Goal: Task Accomplishment & Management: Manage account settings

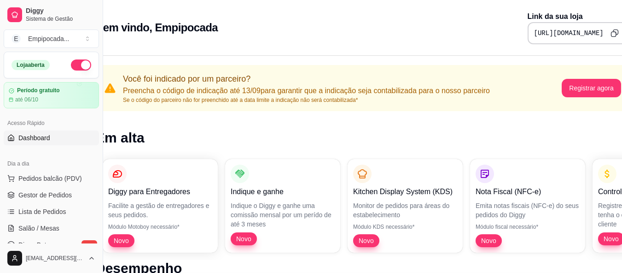
scroll to position [0, 41]
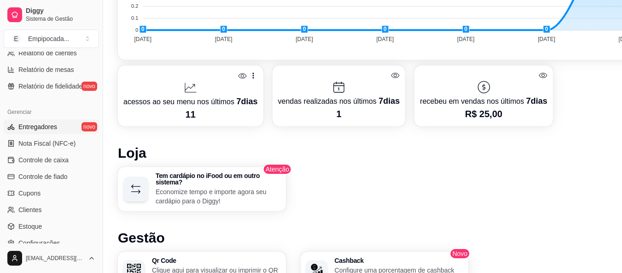
scroll to position [368, 0]
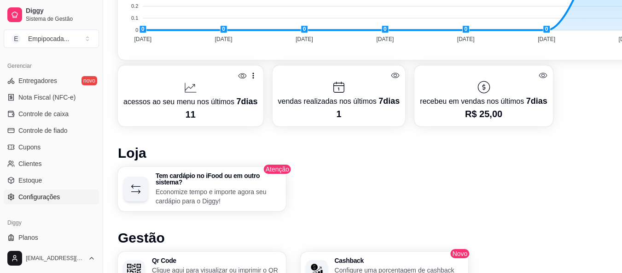
click at [53, 193] on span "Configurações" at bounding box center [38, 196] width 41 height 9
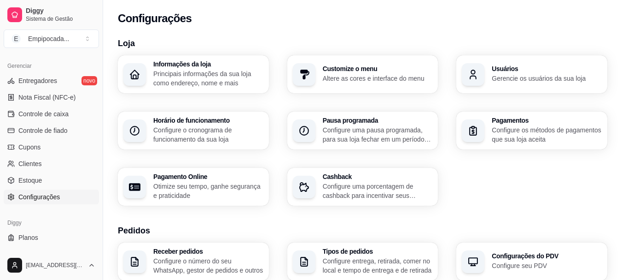
click at [202, 184] on p "Otimize seu tempo, ganhe segurança e praticidade" at bounding box center [208, 190] width 110 height 18
select select "4.98"
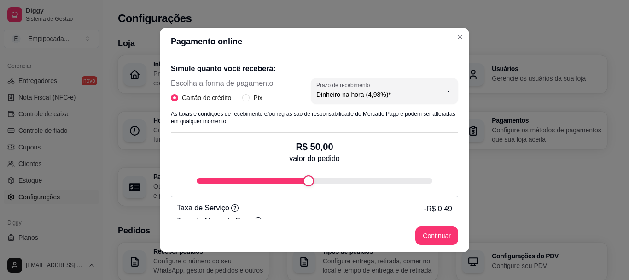
scroll to position [161, 0]
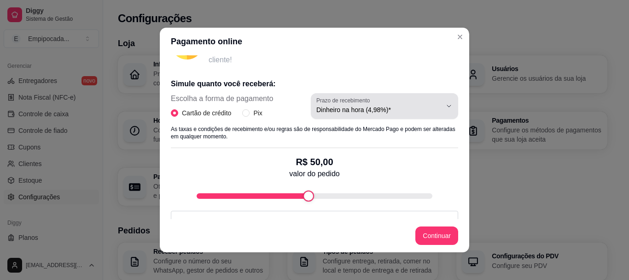
click at [391, 109] on span "Dinheiro na hora (4,98%)*" at bounding box center [378, 109] width 125 height 9
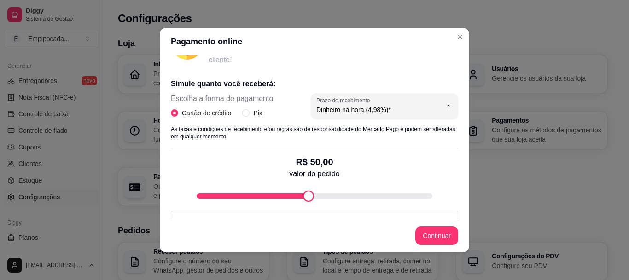
click at [377, 55] on p "Com a opção de pagamento online, você não precisará se preocupar com troco ou l…" at bounding box center [334, 48] width 250 height 33
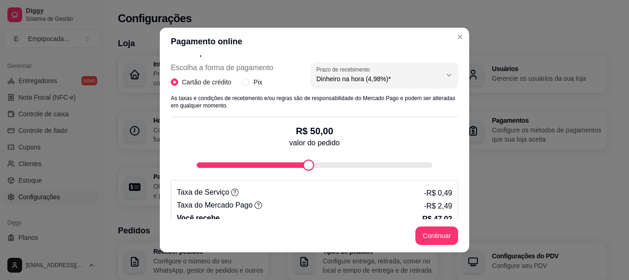
scroll to position [207, 0]
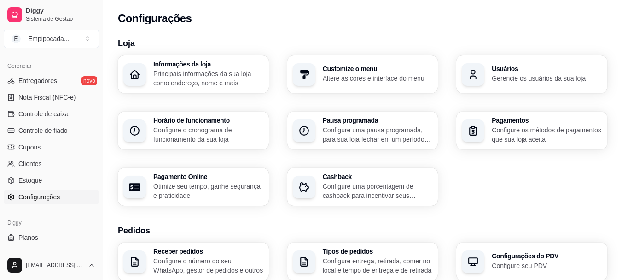
click at [511, 142] on p "Configure os métodos de pagamentos que sua loja aceita" at bounding box center [547, 134] width 110 height 18
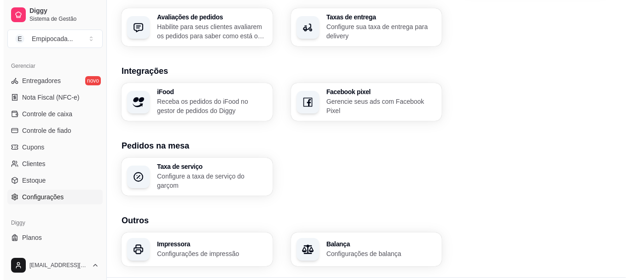
scroll to position [366, 0]
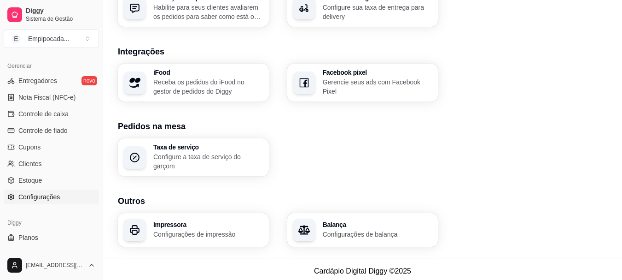
click at [215, 229] on p "Configurações de impressão" at bounding box center [208, 233] width 110 height 9
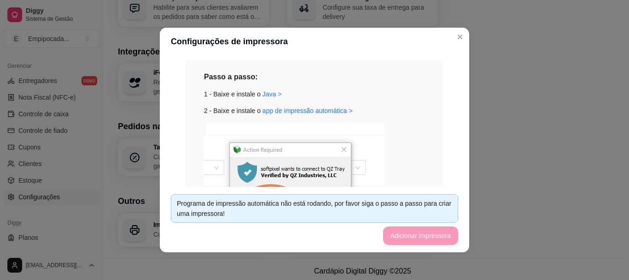
scroll to position [92, 0]
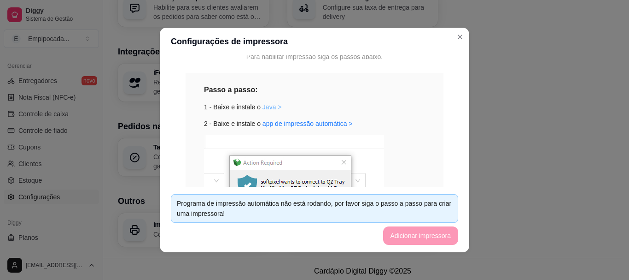
click at [268, 107] on link "Java >" at bounding box center [272, 106] width 19 height 7
click at [276, 125] on link "app de impressão automática >" at bounding box center [308, 123] width 90 height 7
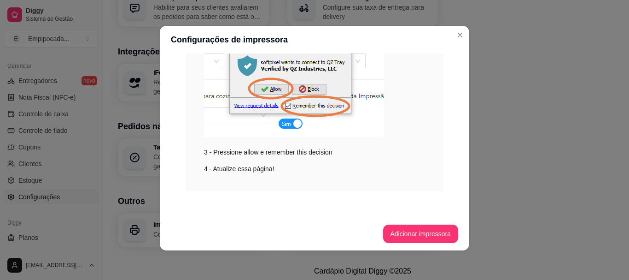
scroll to position [210, 0]
click at [394, 233] on button "Adicionar impressora" at bounding box center [420, 234] width 73 height 18
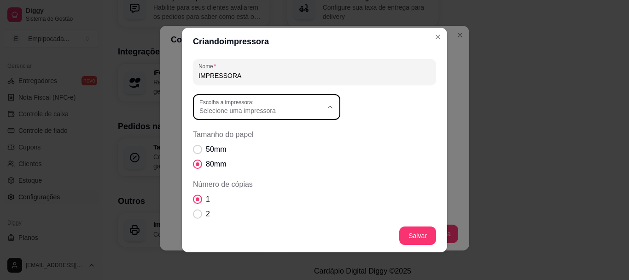
click at [332, 110] on button "Escolha a impressora: Selecione uma impressora" at bounding box center [266, 107] width 147 height 26
click at [266, 179] on span "EPSONE08D42 (L3150 Series)" at bounding box center [258, 177] width 118 height 9
type input "EPSONE08D42 (L3150 Series)"
select select "EPSONE08D42 (L3150 Series)"
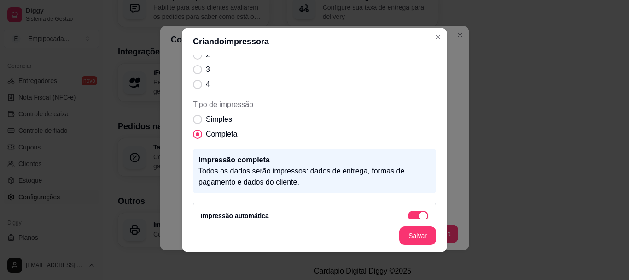
scroll to position [173, 0]
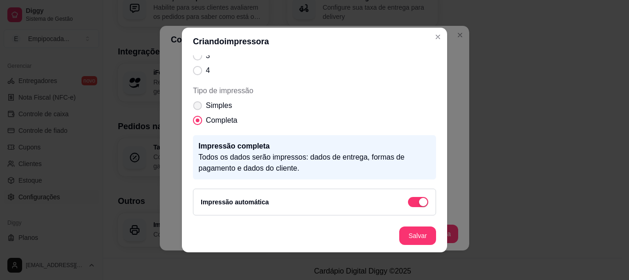
click at [198, 109] on label "Simples" at bounding box center [212, 105] width 47 height 18
click at [198, 109] on input "Simples" at bounding box center [196, 110] width 6 height 6
radio input "true"
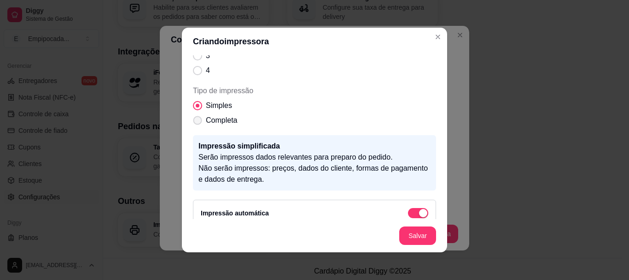
click at [197, 123] on span "Tipo de impressão" at bounding box center [197, 120] width 9 height 9
click at [197, 123] on input "Completa" at bounding box center [196, 125] width 6 height 6
radio input "true"
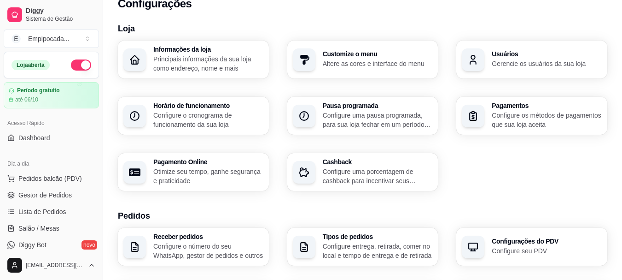
scroll to position [0, 0]
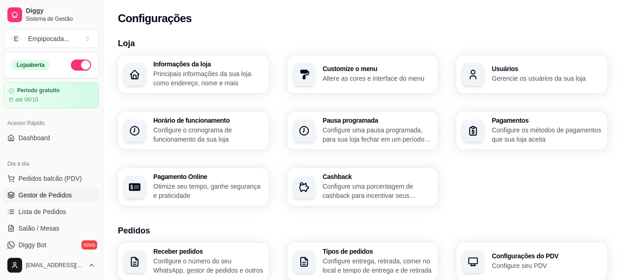
click at [57, 192] on span "Gestor de Pedidos" at bounding box center [44, 194] width 53 height 9
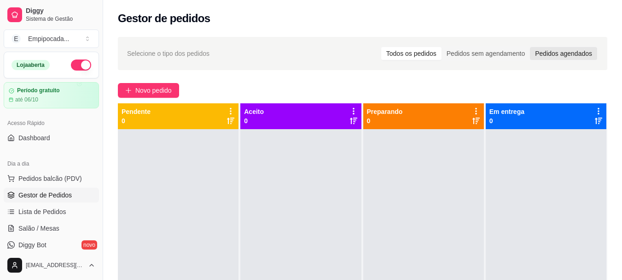
click at [535, 53] on div "Pedidos agendados" at bounding box center [563, 53] width 67 height 13
click at [530, 47] on input "Pedidos agendados" at bounding box center [530, 47] width 0 height 0
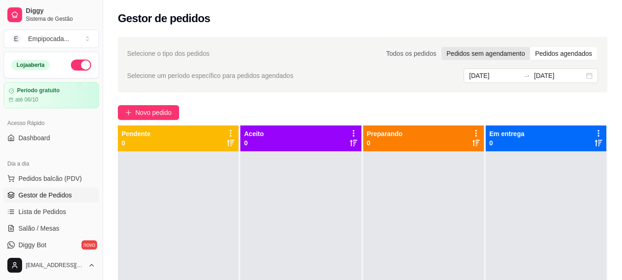
click at [499, 56] on div "Pedidos sem agendamento" at bounding box center [486, 53] width 88 height 13
click at [442, 47] on input "Pedidos sem agendamento" at bounding box center [442, 47] width 0 height 0
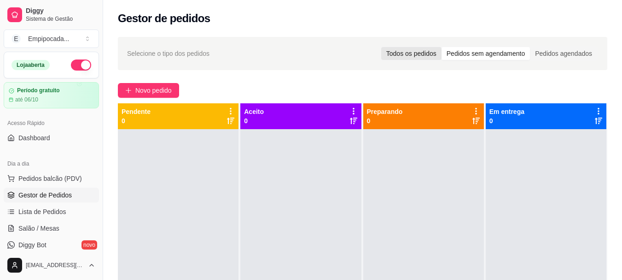
click at [408, 58] on div "Todos os pedidos" at bounding box center [411, 53] width 60 height 13
click at [381, 47] on input "Todos os pedidos" at bounding box center [381, 47] width 0 height 0
click at [64, 213] on span "Lista de Pedidos" at bounding box center [42, 211] width 48 height 9
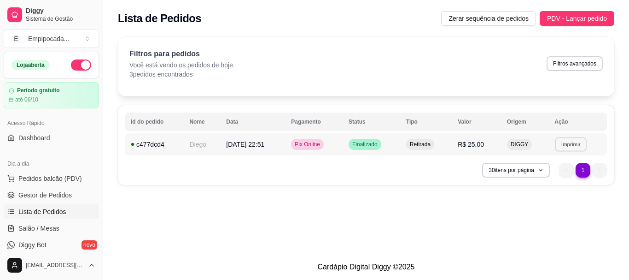
click at [585, 143] on button "Imprimir" at bounding box center [571, 144] width 32 height 14
click at [563, 180] on button "IMPRESSORA" at bounding box center [556, 176] width 64 height 14
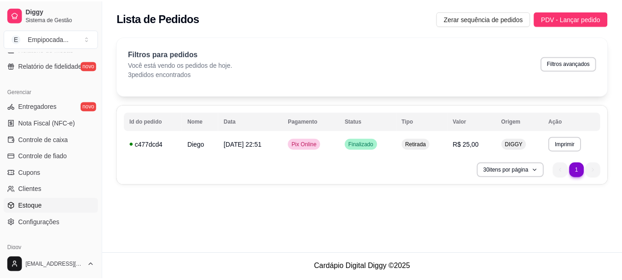
scroll to position [368, 0]
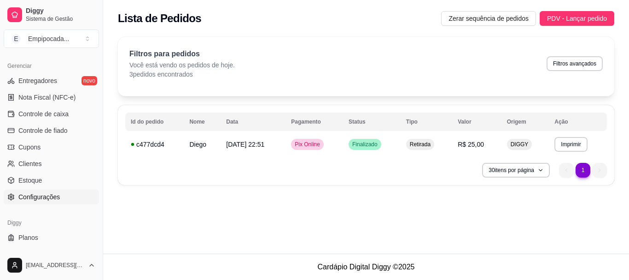
click at [42, 195] on span "Configurações" at bounding box center [38, 196] width 41 height 9
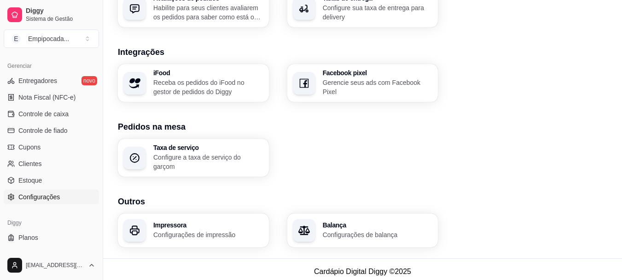
scroll to position [366, 0]
click at [230, 221] on h3 "Impressora" at bounding box center [208, 224] width 106 height 6
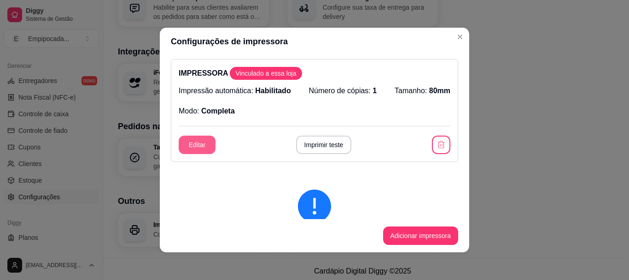
click at [204, 146] on button "Editar" at bounding box center [197, 144] width 37 height 18
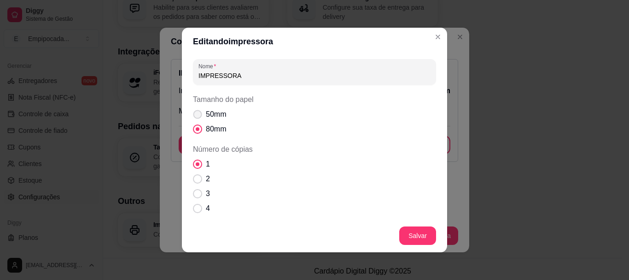
click at [206, 115] on span "50mm" at bounding box center [216, 114] width 20 height 11
click at [198, 116] on input "50mm" at bounding box center [196, 119] width 6 height 6
radio input "true"
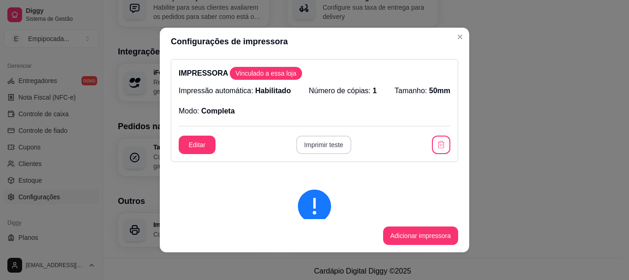
click at [336, 141] on button "Imprimir teste" at bounding box center [324, 144] width 56 height 18
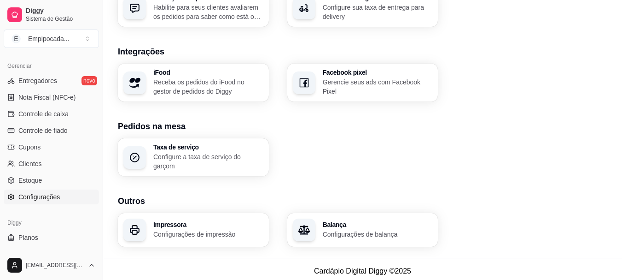
click at [354, 229] on p "Configurações de balança" at bounding box center [378, 233] width 110 height 9
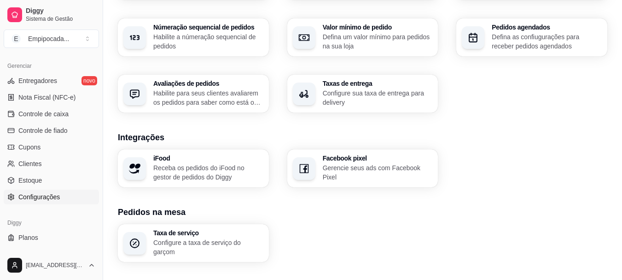
scroll to position [274, 0]
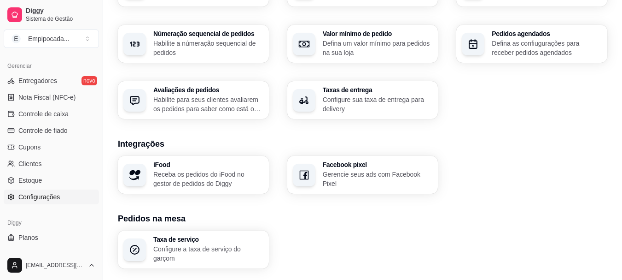
click at [238, 188] on div "iFood Receba os pedidos do iFood no gestor de pedidos do Diggy" at bounding box center [193, 175] width 151 height 38
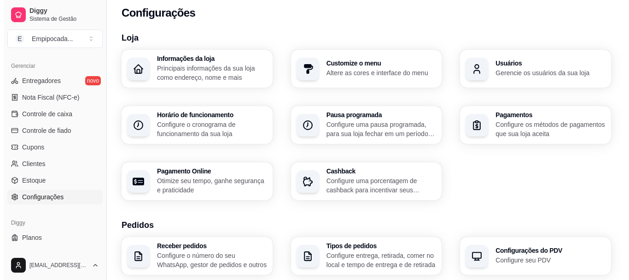
scroll to position [0, 0]
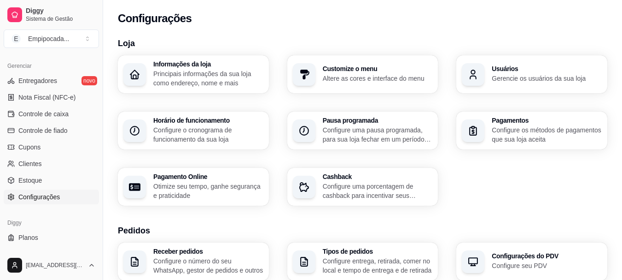
click at [245, 66] on h3 "Informações da loja" at bounding box center [208, 64] width 110 height 6
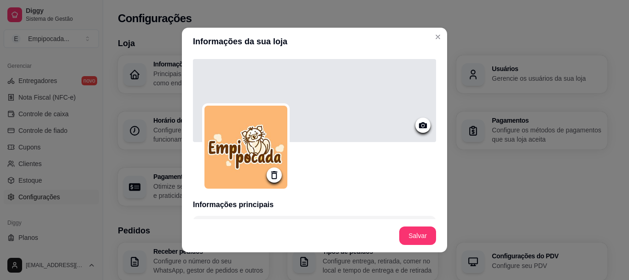
click at [418, 125] on icon at bounding box center [423, 125] width 11 height 11
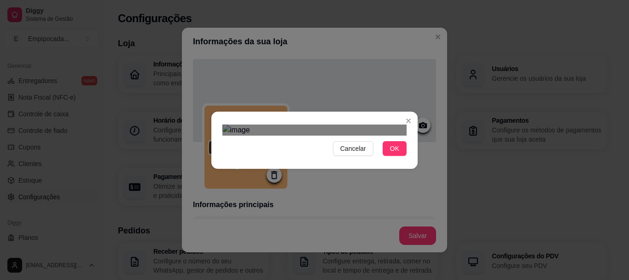
click at [358, 146] on div "Use the arrow keys to move the crop selection area" at bounding box center [314, 173] width 166 height 55
click at [394, 153] on span "OK" at bounding box center [394, 148] width 9 height 10
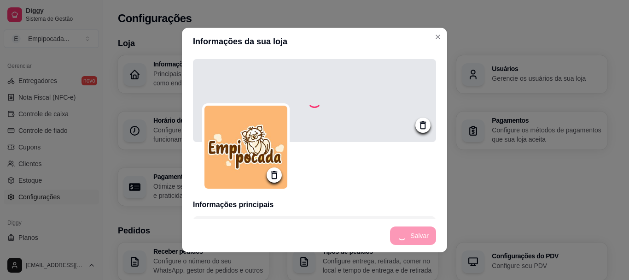
click at [392, 199] on h3 "Informações principais" at bounding box center [314, 204] width 243 height 11
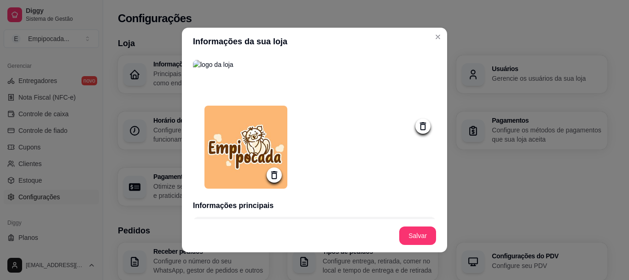
click at [418, 129] on icon at bounding box center [423, 126] width 11 height 11
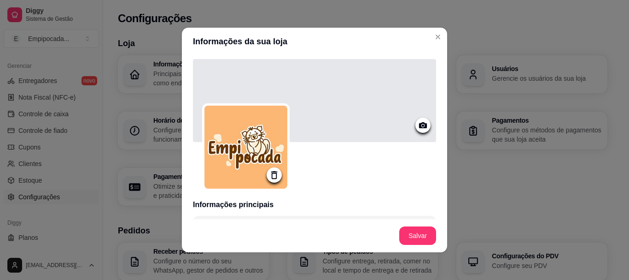
click at [418, 128] on icon at bounding box center [423, 125] width 11 height 11
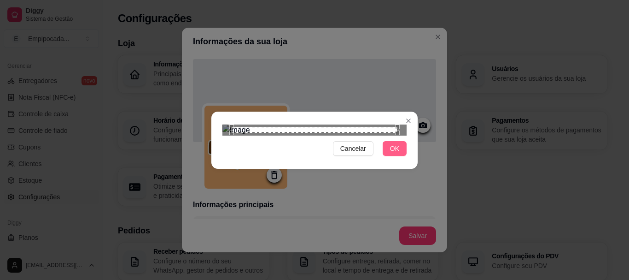
click at [404, 156] on button "OK" at bounding box center [395, 148] width 24 height 15
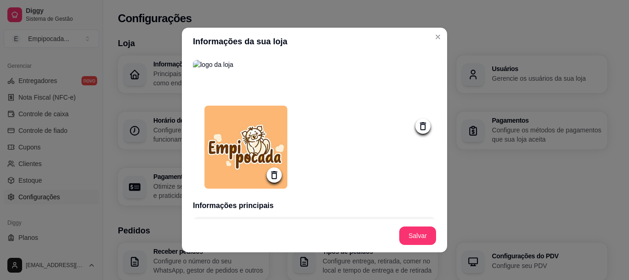
click at [271, 171] on icon at bounding box center [274, 175] width 6 height 8
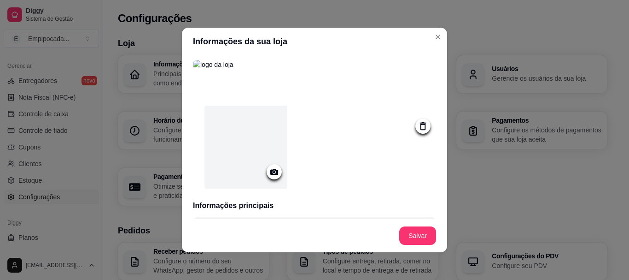
click at [270, 171] on icon at bounding box center [274, 171] width 11 height 11
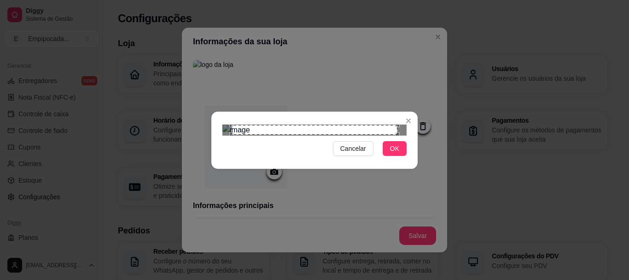
click at [386, 156] on button "OK" at bounding box center [395, 148] width 24 height 15
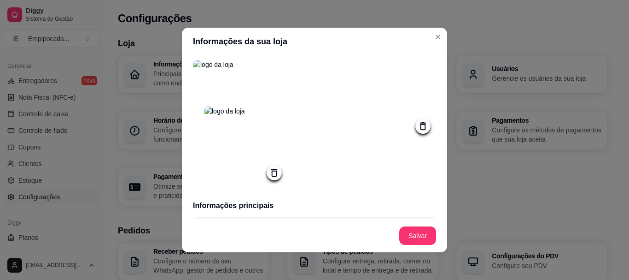
click at [415, 133] on div at bounding box center [422, 125] width 15 height 15
click at [418, 128] on icon at bounding box center [423, 126] width 11 height 11
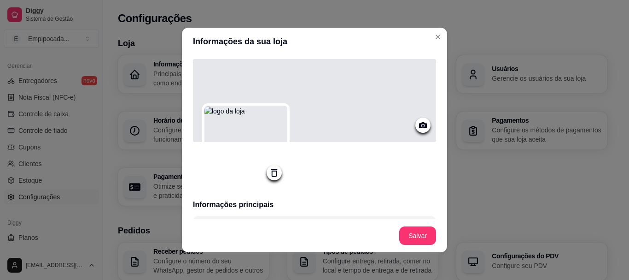
click at [419, 123] on icon at bounding box center [423, 125] width 8 height 6
click at [418, 126] on icon at bounding box center [423, 125] width 11 height 11
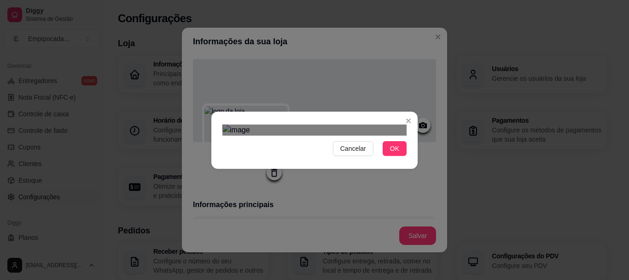
click at [354, 140] on div "Use the arrow keys to move the crop selection area" at bounding box center [305, 167] width 166 height 55
click at [355, 140] on div "Use the arrow keys to move the crop selection area" at bounding box center [305, 167] width 166 height 55
click at [395, 153] on span "OK" at bounding box center [394, 148] width 9 height 10
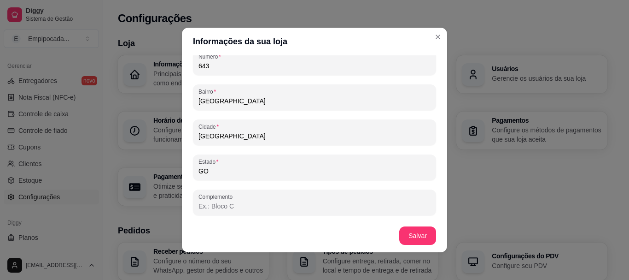
scroll to position [2, 0]
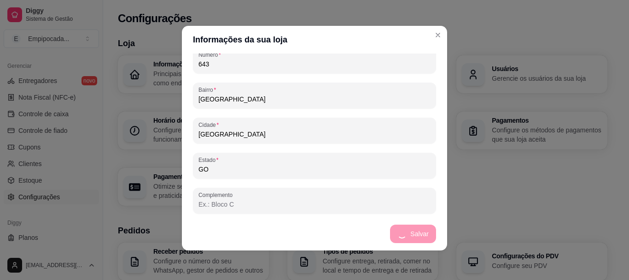
type input "A pipoca mais famosa do Brasil! 🍿✨Feita com ingredientes selecionados e sabores…"
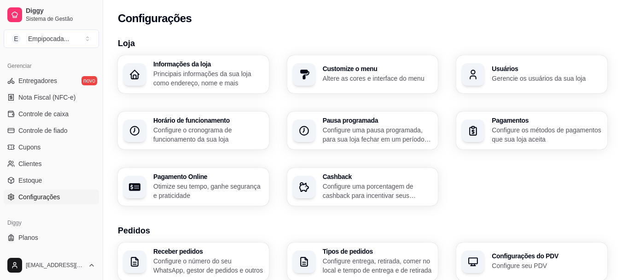
click at [365, 86] on div "Customize o menu Altere as cores e interface do menu" at bounding box center [362, 74] width 151 height 38
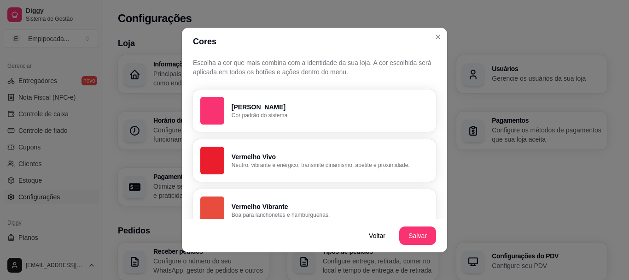
scroll to position [0, 0]
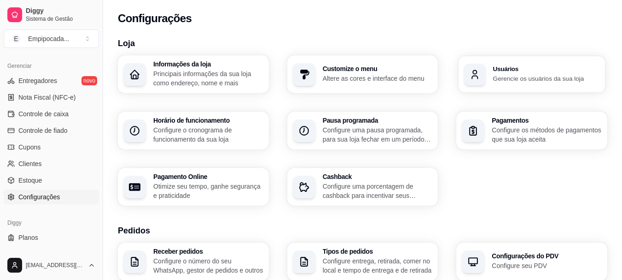
click at [493, 76] on p "Gerencie os usuários da sua loja" at bounding box center [546, 78] width 106 height 9
click at [227, 139] on p "Configure o cronograma de funcionamento da sua loja" at bounding box center [208, 134] width 106 height 18
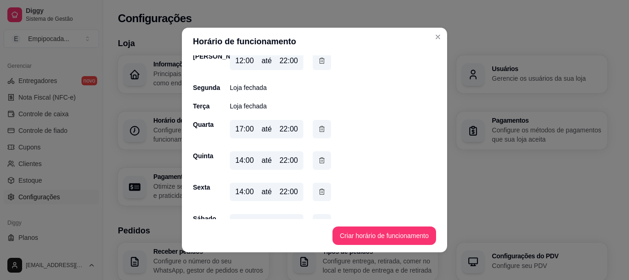
scroll to position [67, 0]
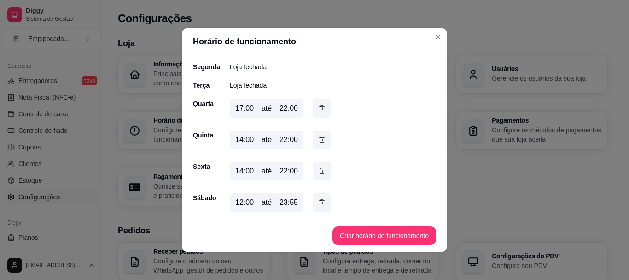
click at [268, 205] on div "até" at bounding box center [267, 202] width 10 height 11
click at [283, 205] on div "23:55" at bounding box center [289, 202] width 18 height 11
click at [314, 204] on button "button" at bounding box center [322, 202] width 18 height 18
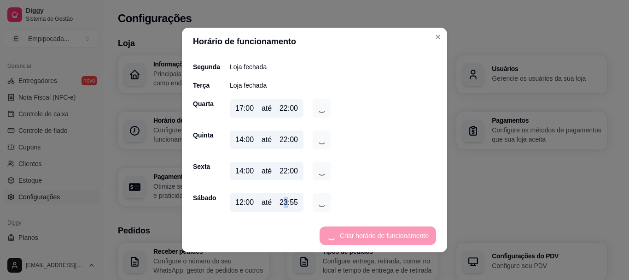
scroll to position [54, 0]
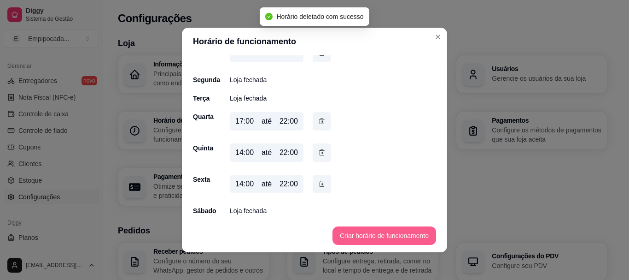
click at [359, 235] on button "Criar horário de funcionamento" at bounding box center [385, 235] width 104 height 18
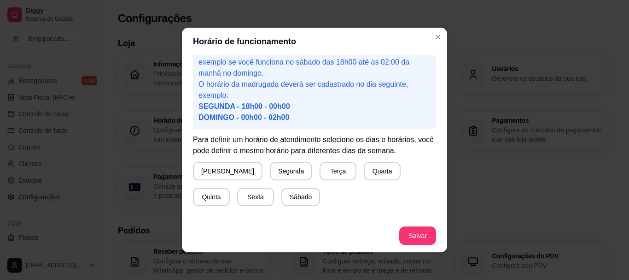
scroll to position [46, 0]
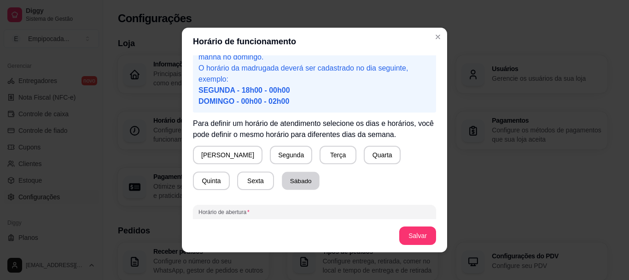
click at [282, 184] on button "Sábado" at bounding box center [301, 181] width 38 height 18
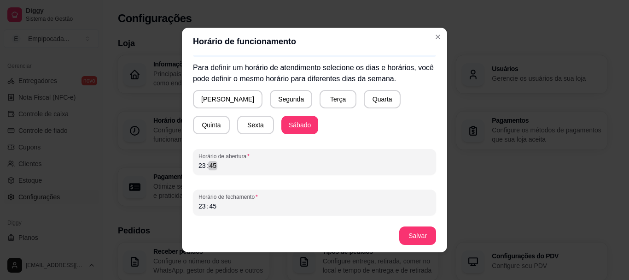
click at [230, 167] on div "23 : 45" at bounding box center [314, 165] width 232 height 11
click at [208, 163] on div "45" at bounding box center [212, 165] width 9 height 9
click at [198, 163] on div "23" at bounding box center [202, 165] width 9 height 9
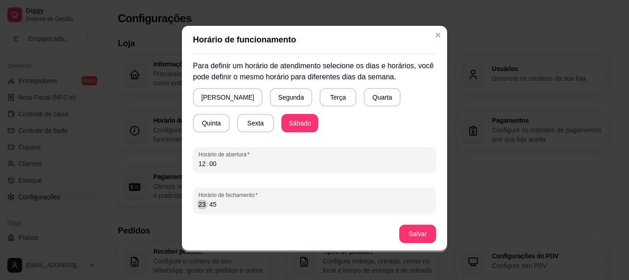
click at [198, 207] on div "23" at bounding box center [202, 203] width 9 height 9
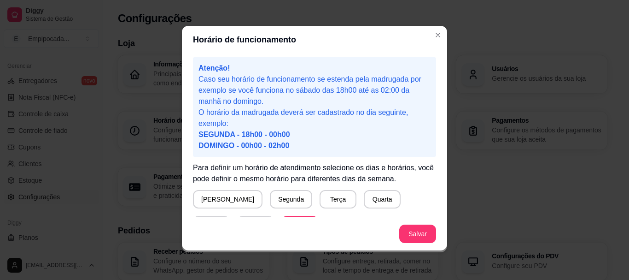
scroll to position [0, 0]
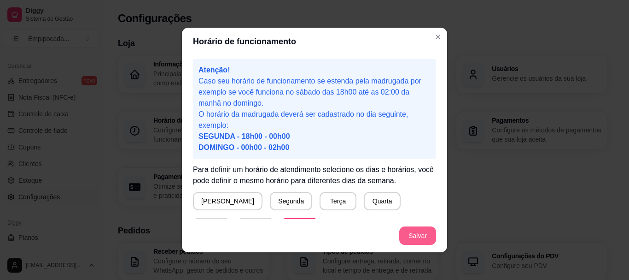
click at [414, 235] on button "Salvar" at bounding box center [417, 235] width 37 height 18
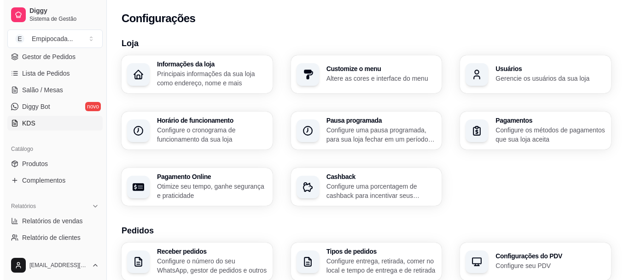
scroll to position [46, 0]
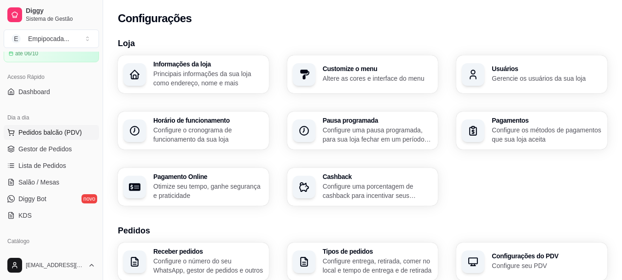
click at [58, 133] on span "Pedidos balcão (PDV)" at bounding box center [50, 132] width 64 height 9
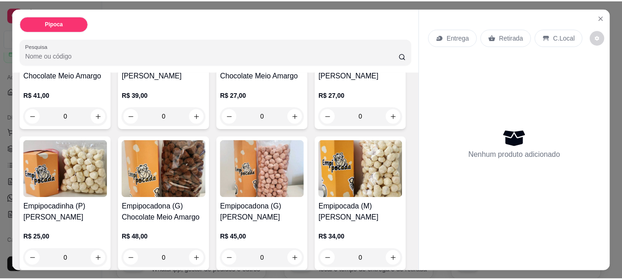
scroll to position [138, 0]
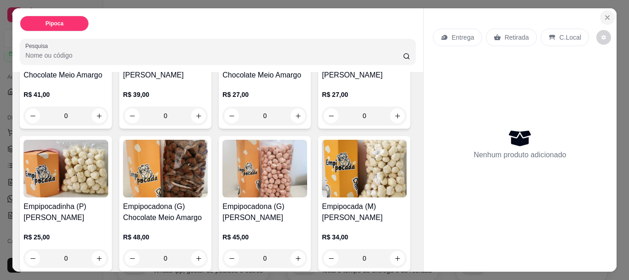
click at [604, 14] on icon "Close" at bounding box center [607, 17] width 7 height 7
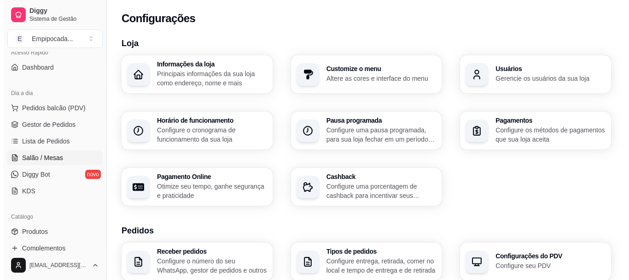
scroll to position [92, 0]
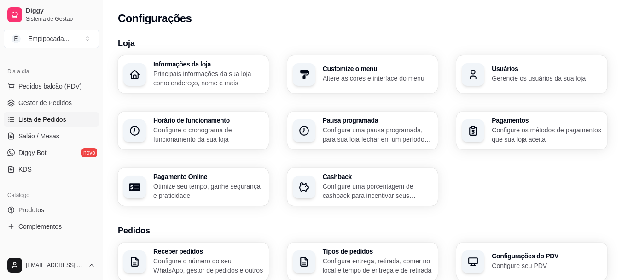
click at [63, 122] on span "Lista de Pedidos" at bounding box center [42, 119] width 48 height 9
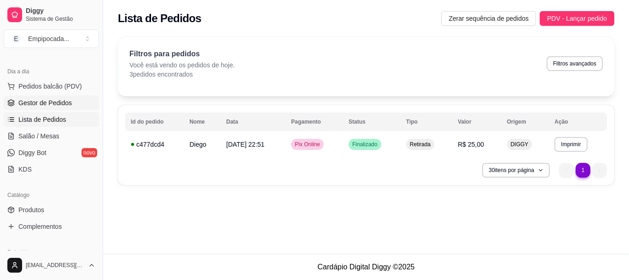
click at [66, 99] on span "Gestor de Pedidos" at bounding box center [44, 102] width 53 height 9
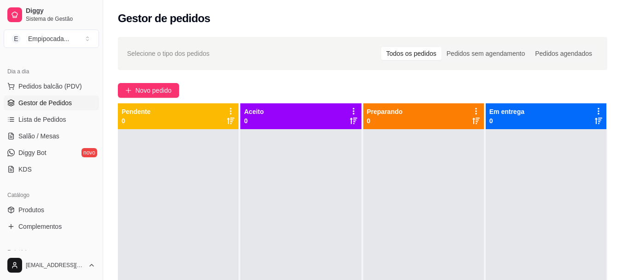
click at [59, 103] on span "Gestor de Pedidos" at bounding box center [44, 102] width 53 height 9
click at [62, 120] on span "Lista de Pedidos" at bounding box center [42, 119] width 48 height 9
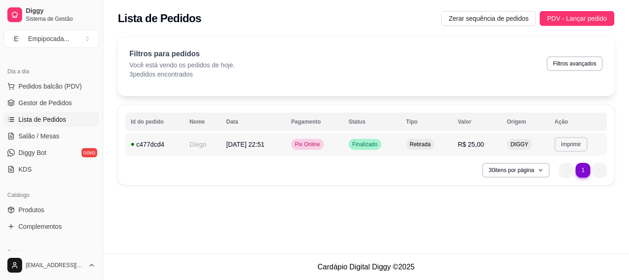
click at [564, 140] on button "Imprimir" at bounding box center [570, 144] width 33 height 15
click at [555, 178] on button "IMPRESSORA" at bounding box center [556, 176] width 67 height 15
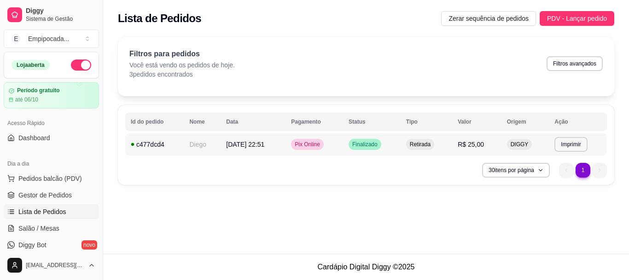
click at [233, 146] on span "06/09/25 às 22:51" at bounding box center [245, 143] width 38 height 7
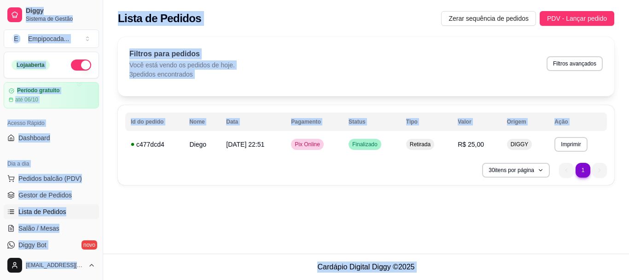
click at [233, 146] on div "Horário do pedido 06/09/2025 22:51 Status do pedido FINALIZADO Nome do cliente …" at bounding box center [315, 138] width 248 height 158
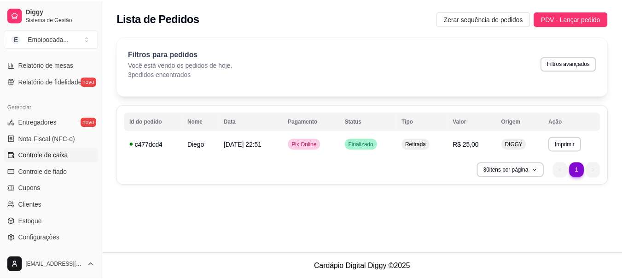
scroll to position [383, 0]
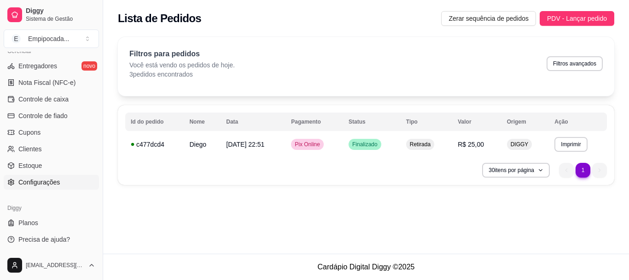
click at [55, 181] on span "Configurações" at bounding box center [38, 181] width 41 height 9
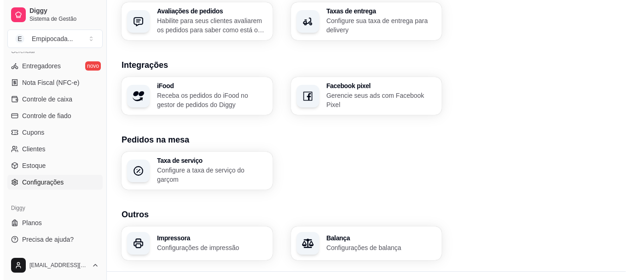
scroll to position [366, 0]
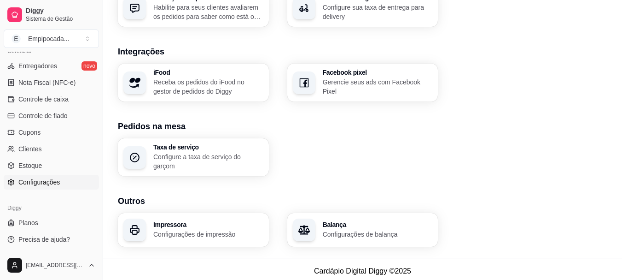
click at [178, 221] on h3 "Impressora" at bounding box center [208, 224] width 110 height 6
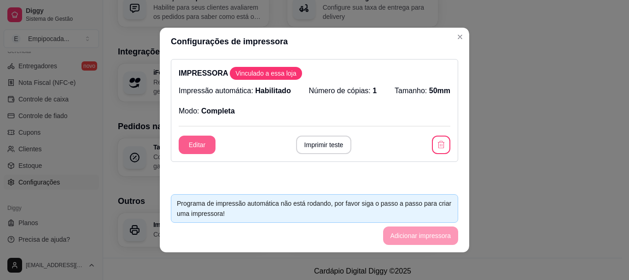
click at [199, 148] on button "Editar" at bounding box center [197, 144] width 37 height 18
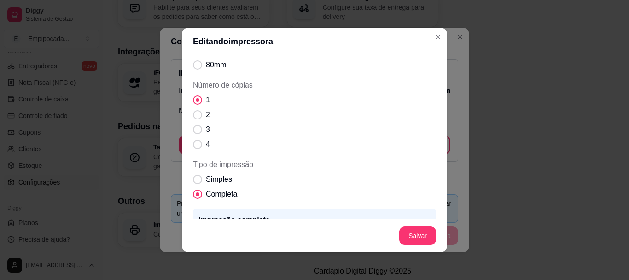
scroll to position [92, 0]
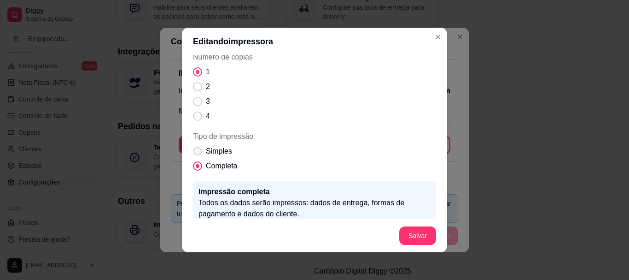
click at [220, 154] on span "Simples" at bounding box center [219, 151] width 26 height 11
click at [198, 154] on input "Simples" at bounding box center [196, 156] width 6 height 6
radio input "true"
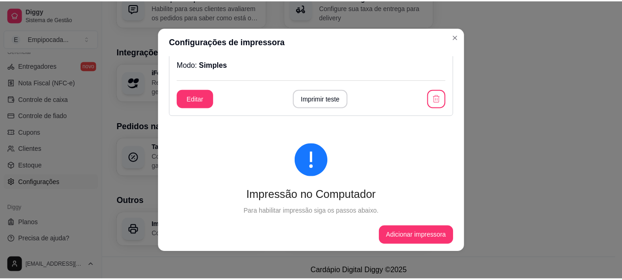
scroll to position [0, 0]
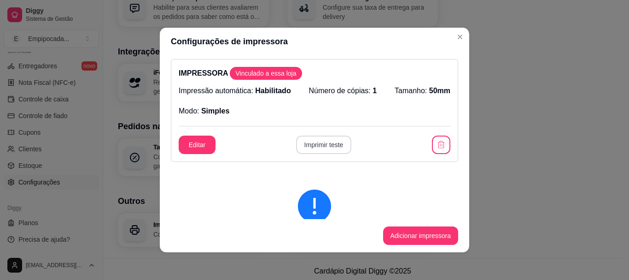
click at [332, 149] on button "Imprimir teste" at bounding box center [324, 144] width 56 height 18
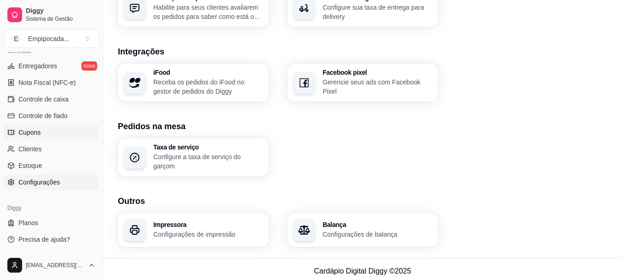
click at [42, 136] on link "Cupons" at bounding box center [51, 132] width 95 height 15
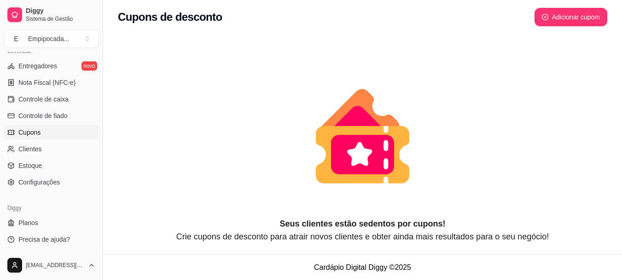
scroll to position [4, 0]
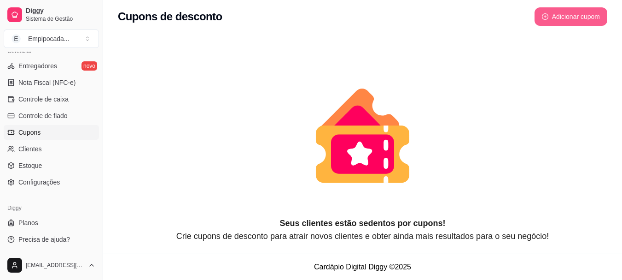
click at [587, 19] on button "Adicionar cupom" at bounding box center [571, 16] width 73 height 18
select select "FIXED_VALUE"
click at [61, 184] on link "Configurações" at bounding box center [51, 182] width 95 height 15
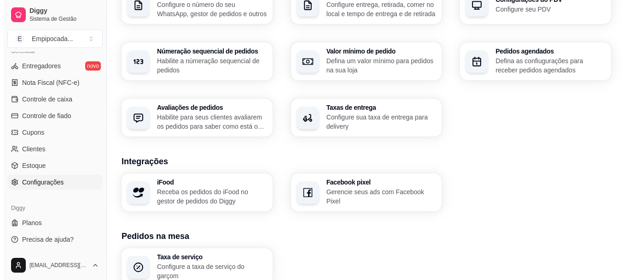
scroll to position [366, 0]
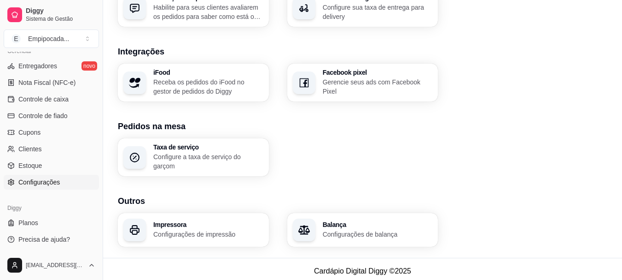
click at [200, 233] on p "Configurações de impressão" at bounding box center [208, 233] width 110 height 9
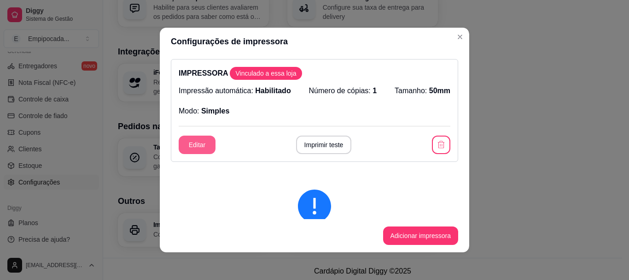
click at [203, 146] on button "Editar" at bounding box center [197, 144] width 37 height 18
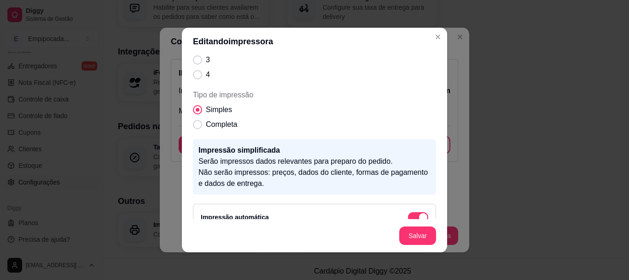
scroll to position [138, 0]
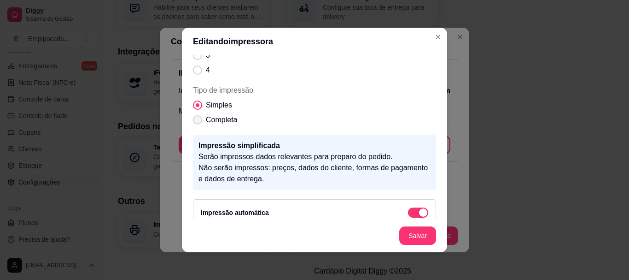
click at [198, 121] on span "Tipo de impressão" at bounding box center [197, 119] width 9 height 9
click at [198, 122] on input "Completa" at bounding box center [196, 125] width 6 height 6
radio input "true"
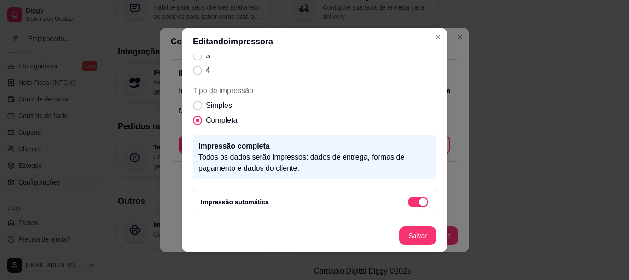
scroll to position [2, 0]
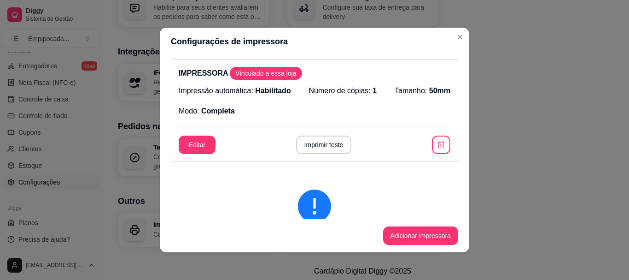
click at [209, 151] on button "Editar" at bounding box center [197, 144] width 37 height 18
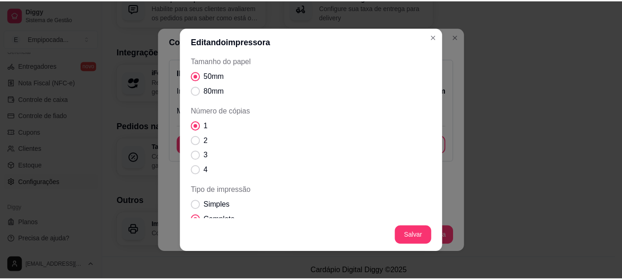
scroll to position [138, 0]
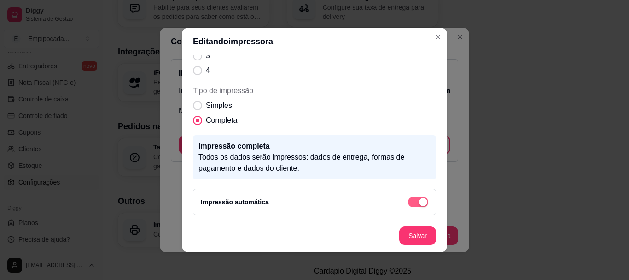
click at [419, 205] on div "button" at bounding box center [423, 202] width 8 height 8
click at [414, 205] on span "button" at bounding box center [418, 202] width 20 height 10
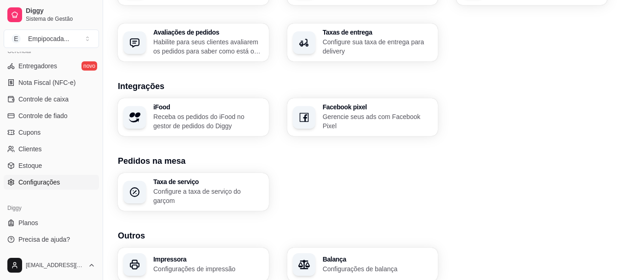
scroll to position [320, 0]
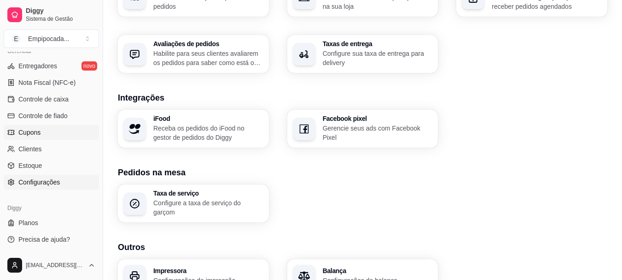
click at [42, 128] on link "Cupons" at bounding box center [51, 132] width 95 height 15
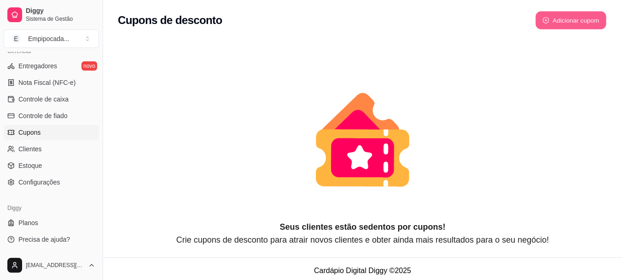
click at [602, 12] on button "Adicionar cupom" at bounding box center [571, 21] width 71 height 18
select select "FIXED_VALUE"
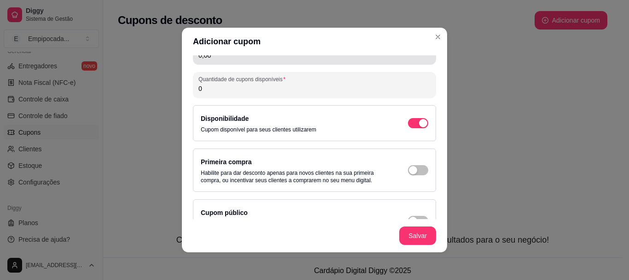
scroll to position [138, 0]
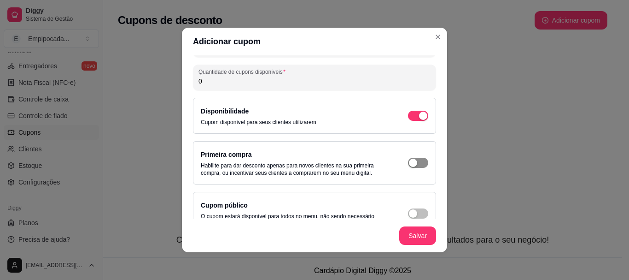
click at [409, 161] on div "button" at bounding box center [413, 162] width 8 height 8
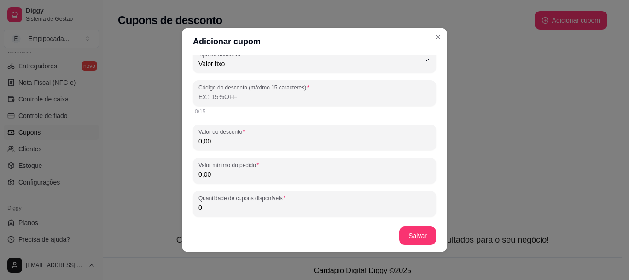
scroll to position [0, 0]
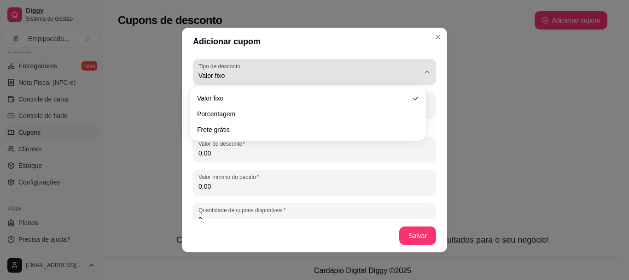
click at [417, 65] on button "Tipo de desconto Valor fixo" at bounding box center [314, 72] width 243 height 26
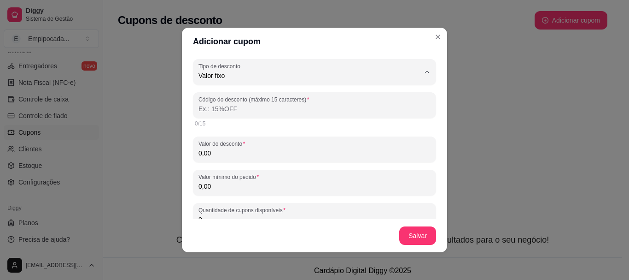
click at [213, 97] on span "Valor fixo" at bounding box center [303, 97] width 204 height 9
select select
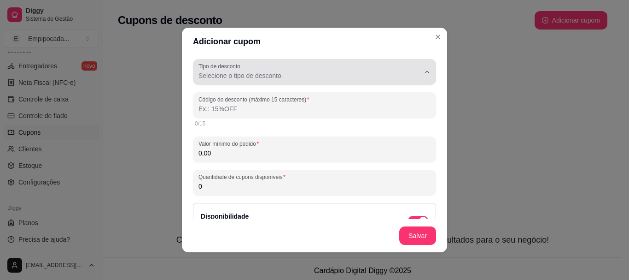
click at [262, 72] on span "Selecione o tipo de desconto" at bounding box center [308, 75] width 221 height 9
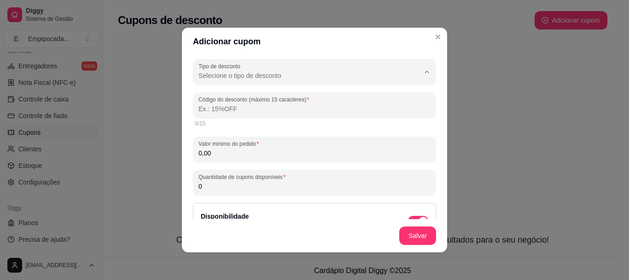
click at [237, 99] on span "Valor fixo" at bounding box center [303, 97] width 204 height 9
type input "FIXED_VALUE"
select select "FIXED_VALUE"
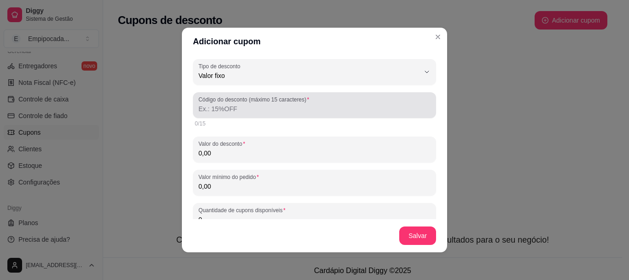
click at [228, 111] on input "Código do desconto (máximo 15 caracteres)" at bounding box center [314, 108] width 232 height 9
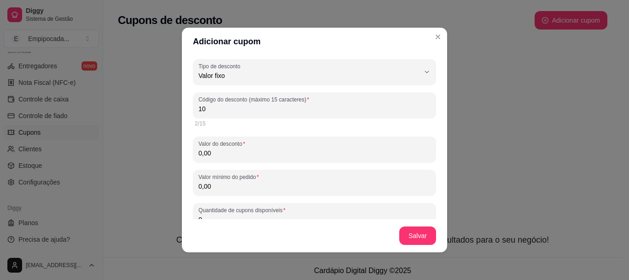
type input "1"
type input "E"
type input "EMPIPOCADA10"
click at [236, 163] on div "FIXED_VALUE Tipo de desconto Valor fixo Porcentagem Frete grátis Tipo de descon…" at bounding box center [314, 216] width 243 height 314
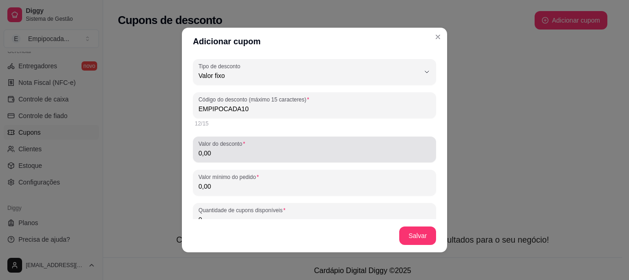
click at [235, 159] on div "Valor do desconto 0,00" at bounding box center [314, 149] width 243 height 26
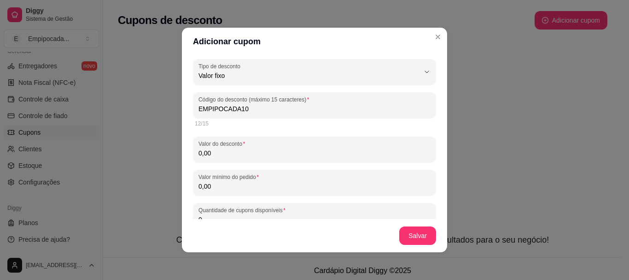
click at [304, 131] on div "FIXED_VALUE Tipo de desconto Valor fixo Porcentagem Frete grátis Tipo de descon…" at bounding box center [314, 216] width 243 height 314
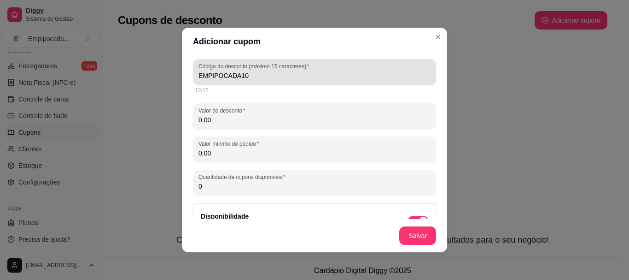
scroll to position [46, 0]
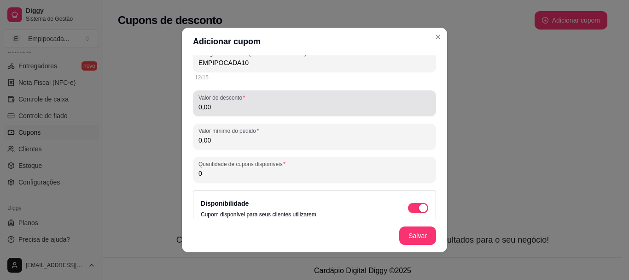
click at [230, 116] on div "Valor do desconto 0,00" at bounding box center [314, 103] width 243 height 26
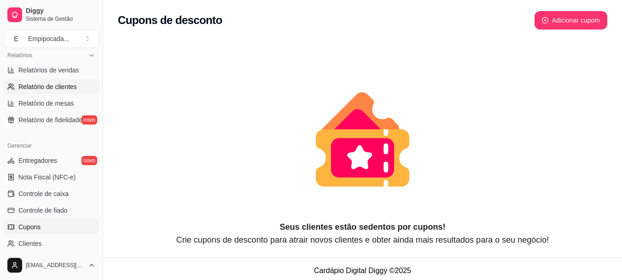
scroll to position [291, 0]
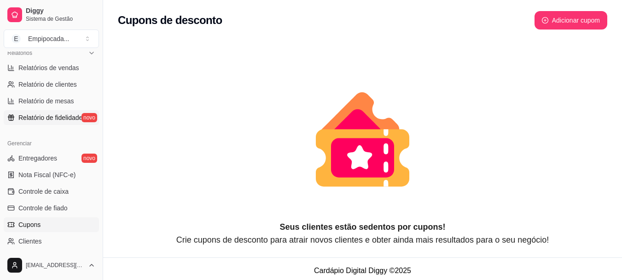
click at [58, 116] on span "Relatório de fidelidade" at bounding box center [50, 117] width 64 height 9
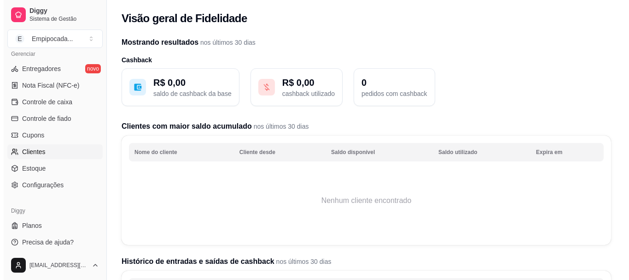
scroll to position [383, 0]
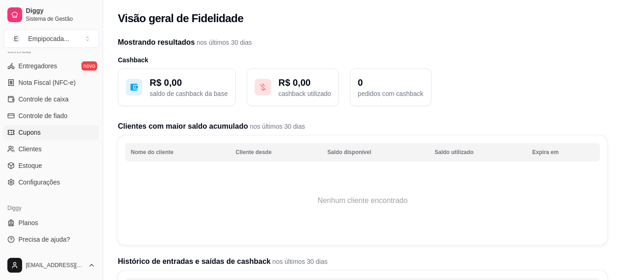
click at [46, 135] on link "Cupons" at bounding box center [51, 132] width 95 height 15
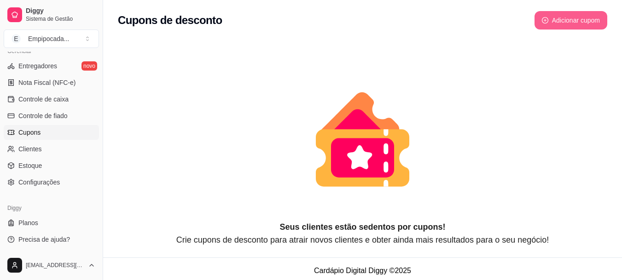
click at [591, 22] on button "Adicionar cupom" at bounding box center [571, 20] width 73 height 18
select select "FIXED_VALUE"
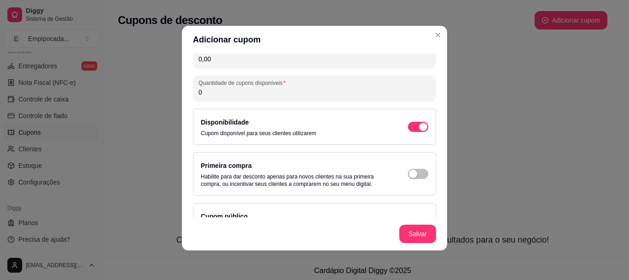
scroll to position [112, 0]
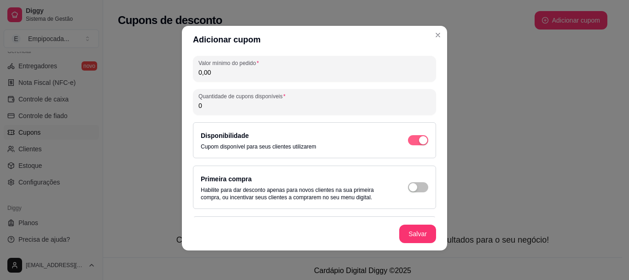
click at [414, 144] on button "button" at bounding box center [418, 140] width 20 height 10
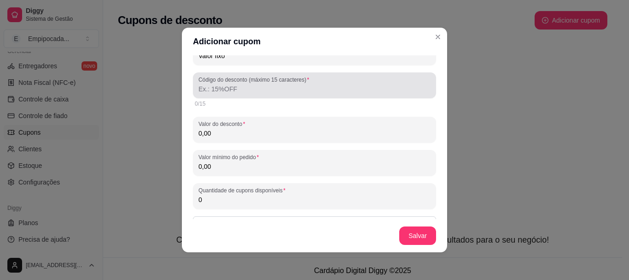
scroll to position [0, 0]
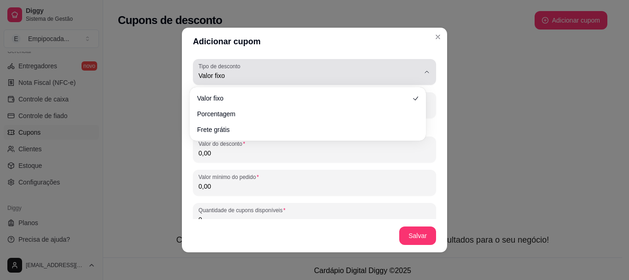
click at [388, 82] on button "Tipo de desconto Valor fixo" at bounding box center [314, 72] width 243 height 26
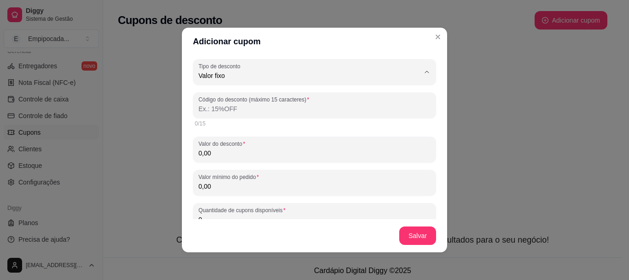
click at [348, 103] on li "Valor fixo" at bounding box center [308, 98] width 220 height 14
select select
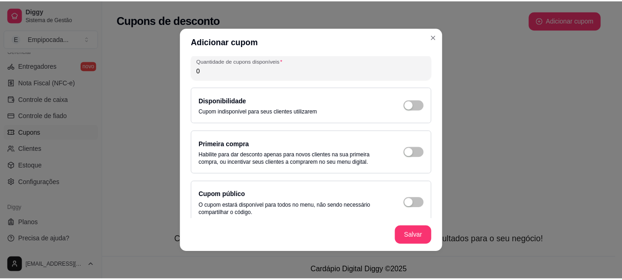
scroll to position [125, 0]
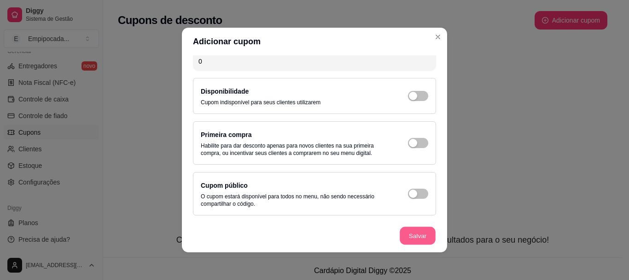
click at [409, 237] on button "Salvar" at bounding box center [418, 236] width 36 height 18
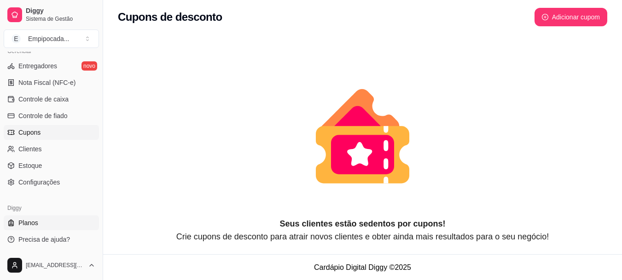
scroll to position [4, 0]
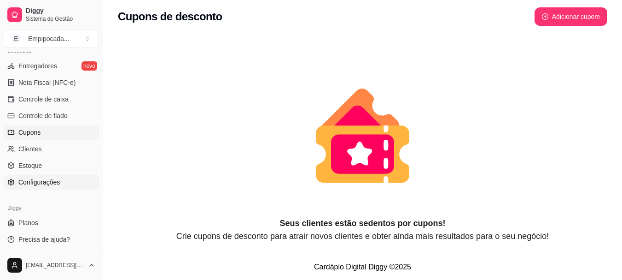
click at [51, 179] on span "Configurações" at bounding box center [38, 181] width 41 height 9
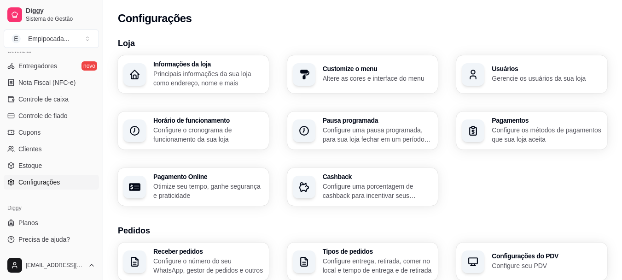
click at [351, 183] on p "Configure uma porcentagem de cashback para incentivar seus clientes a comprarem…" at bounding box center [378, 190] width 110 height 18
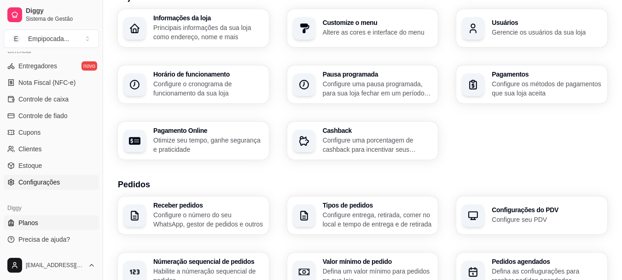
click at [9, 228] on link "Planos" at bounding box center [51, 222] width 95 height 15
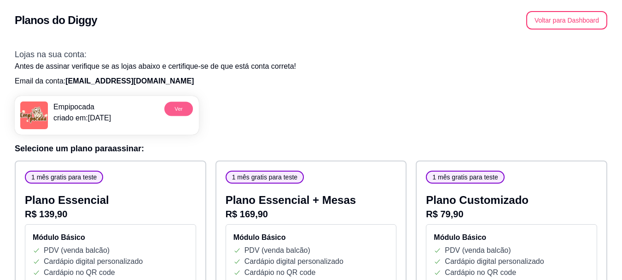
click at [169, 103] on button "Ver" at bounding box center [178, 108] width 29 height 14
click at [560, 21] on button "Voltar para Dashboard" at bounding box center [567, 21] width 79 height 18
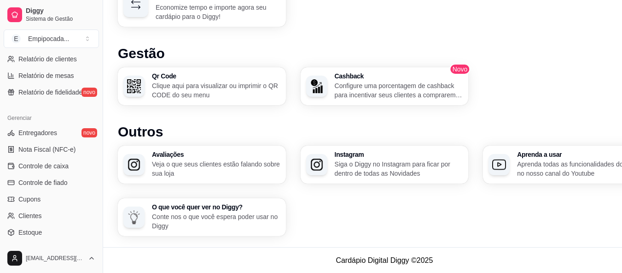
scroll to position [322, 0]
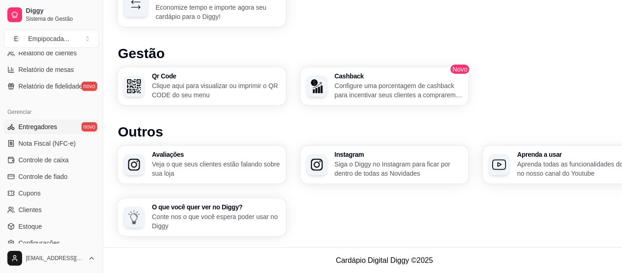
click at [41, 124] on span "Entregadores" at bounding box center [37, 126] width 39 height 9
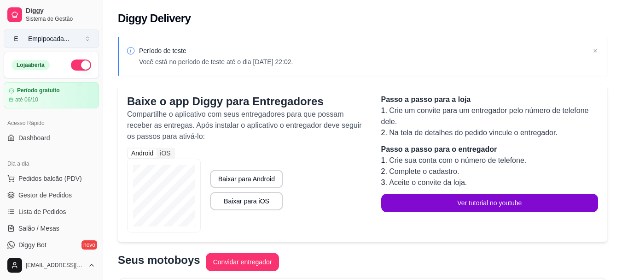
click at [74, 41] on button "E Empipocada ..." at bounding box center [51, 38] width 95 height 18
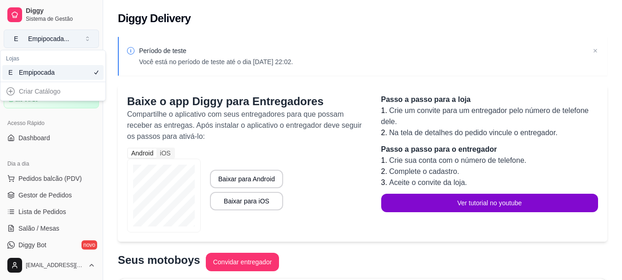
click at [74, 41] on button "E Empipocada ..." at bounding box center [51, 38] width 95 height 18
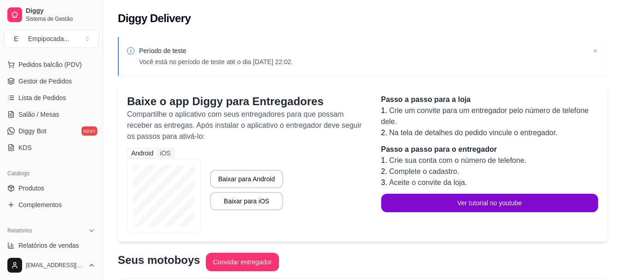
scroll to position [61, 0]
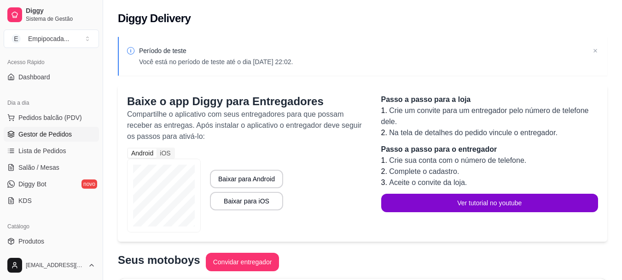
click at [52, 135] on span "Gestor de Pedidos" at bounding box center [44, 133] width 53 height 9
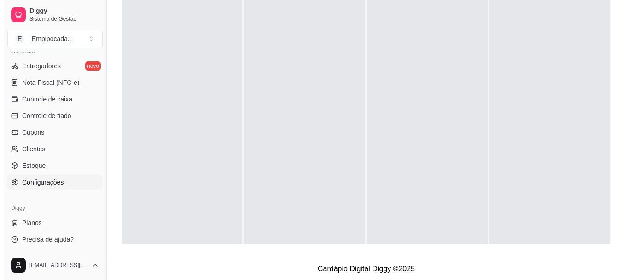
scroll to position [140, 0]
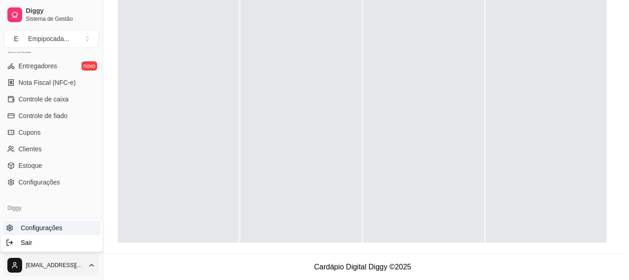
click at [48, 233] on link "Configurações" at bounding box center [51, 227] width 99 height 15
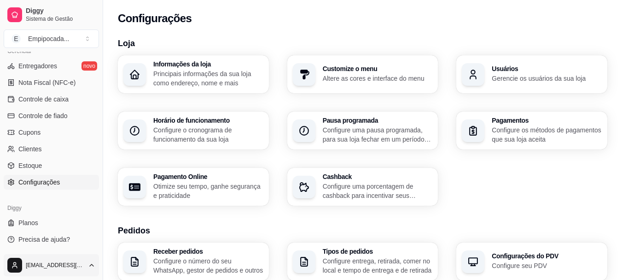
click at [57, 259] on html "Diggy Sistema de Gestão E Empipocada ... Loja aberta Período gratuito até 06/10…" at bounding box center [311, 140] width 622 height 280
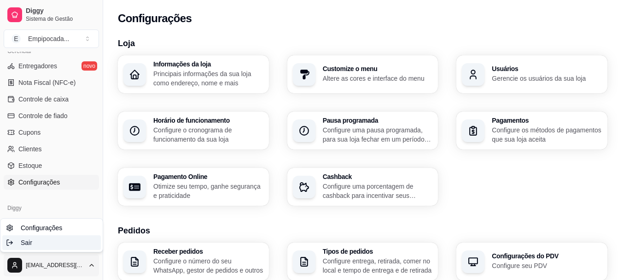
click at [47, 240] on div "Sair" at bounding box center [51, 242] width 99 height 15
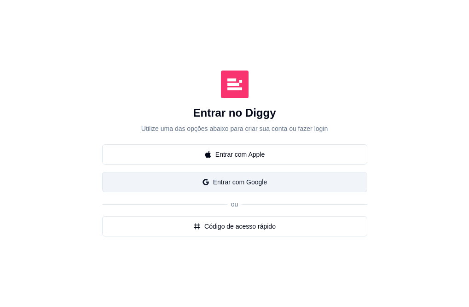
click at [129, 192] on button "Entrar com Google" at bounding box center [234, 182] width 265 height 20
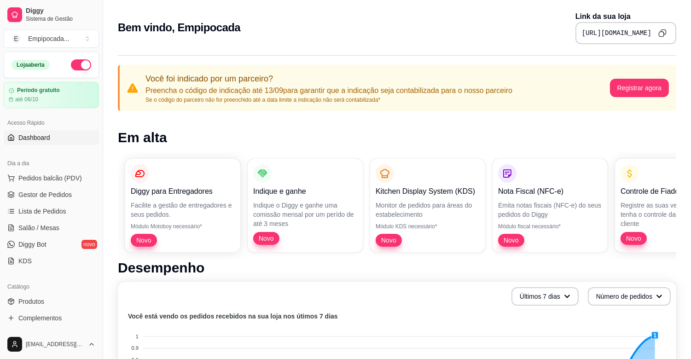
drag, startPoint x: 584, startPoint y: 0, endPoint x: 282, endPoint y: 131, distance: 328.8
click at [282, 131] on h1 "Em alta" at bounding box center [397, 137] width 559 height 17
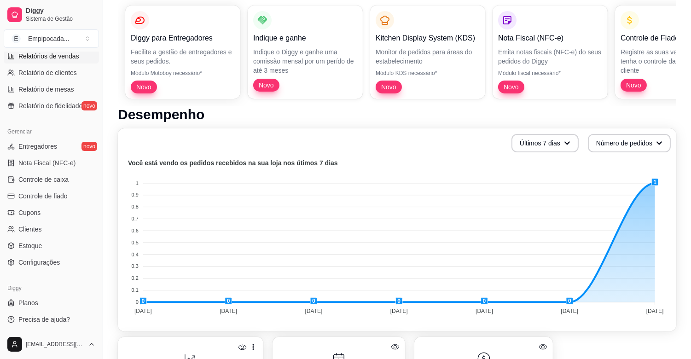
scroll to position [303, 0]
click at [55, 240] on link "Estoque" at bounding box center [51, 245] width 95 height 15
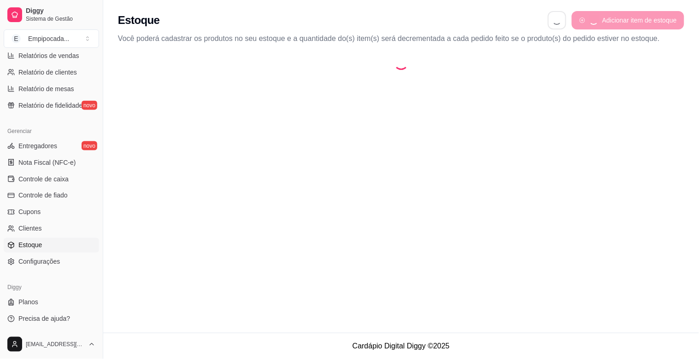
select select "QUANTITY_ORDER"
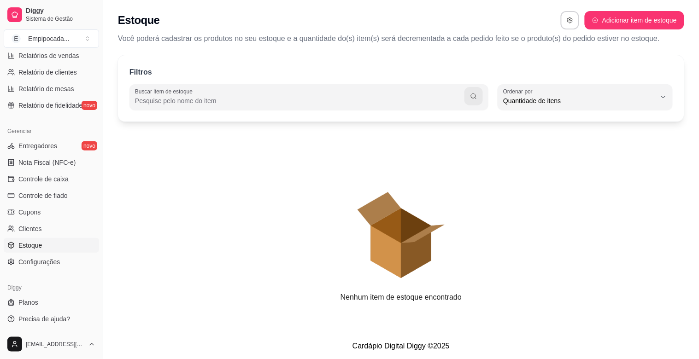
scroll to position [8, 0]
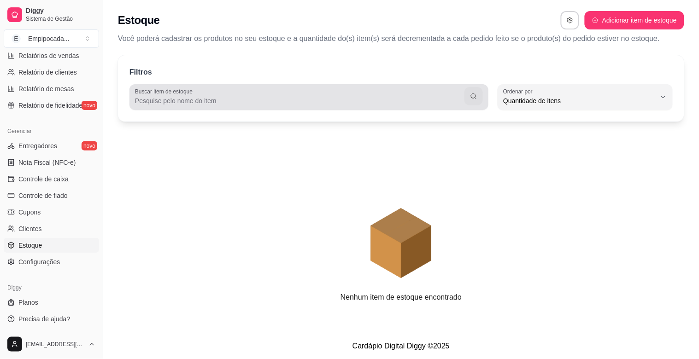
click at [373, 104] on input "Buscar item de estoque" at bounding box center [299, 100] width 329 height 9
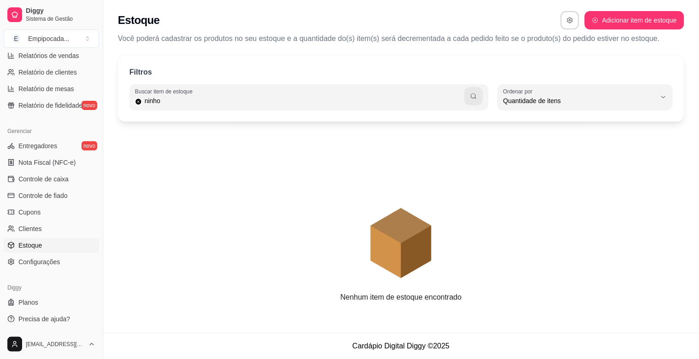
type input "ninho"
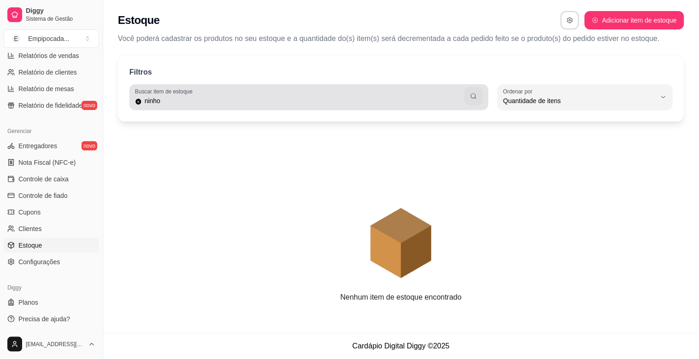
click at [464, 106] on div "ninho" at bounding box center [309, 97] width 348 height 18
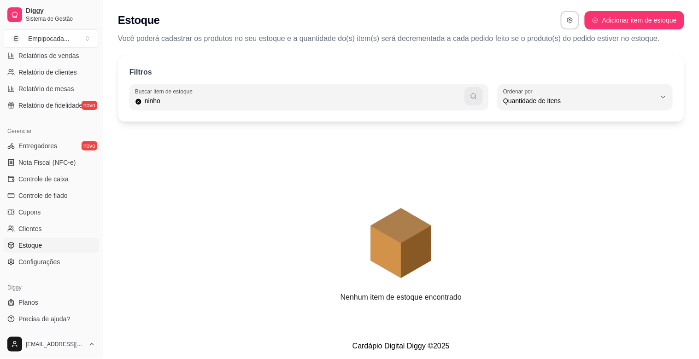
click at [468, 97] on button "button" at bounding box center [473, 96] width 18 height 18
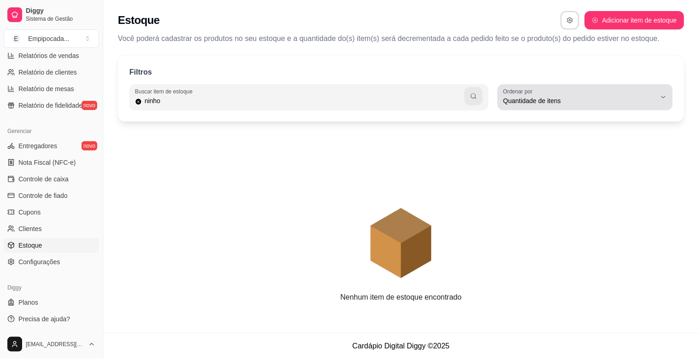
click at [476, 102] on span "Quantidade de itens" at bounding box center [579, 100] width 153 height 9
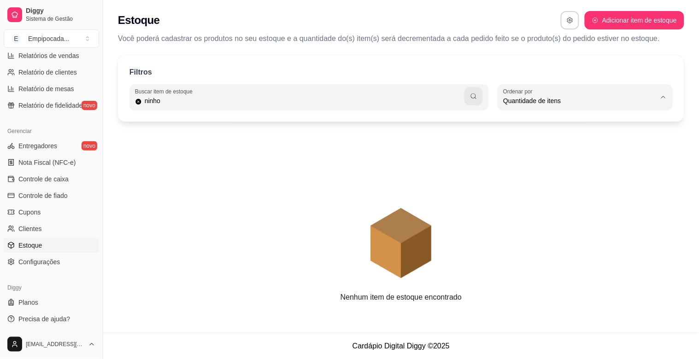
click at [476, 123] on span "Ordem alfabética" at bounding box center [580, 122] width 145 height 9
type input "ALPHABETICAL_ORDER"
select select "ALPHABETICAL_ORDER"
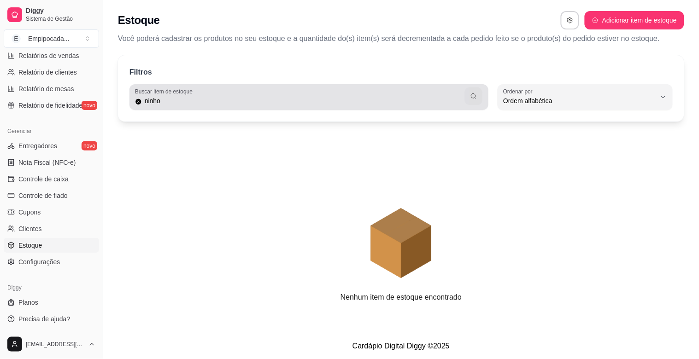
click at [470, 100] on button "button" at bounding box center [474, 97] width 18 height 18
click at [316, 106] on div "ninho" at bounding box center [309, 97] width 348 height 18
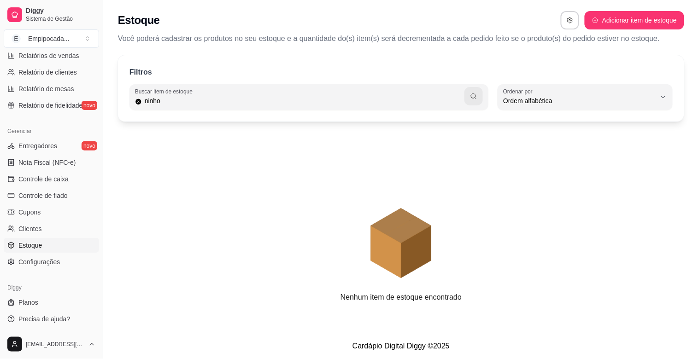
click at [316, 105] on input "ninho" at bounding box center [303, 100] width 323 height 9
type input "empipocadinha"
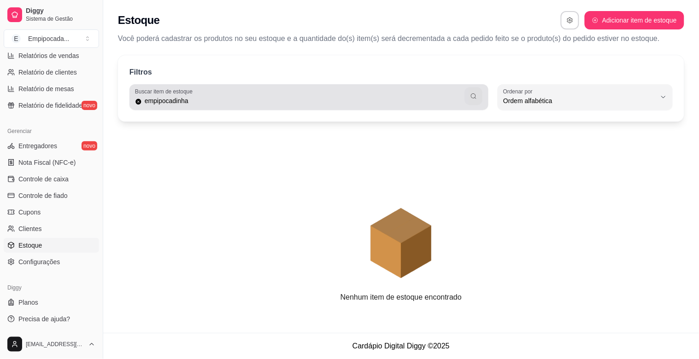
click at [473, 99] on icon "button" at bounding box center [473, 96] width 7 height 7
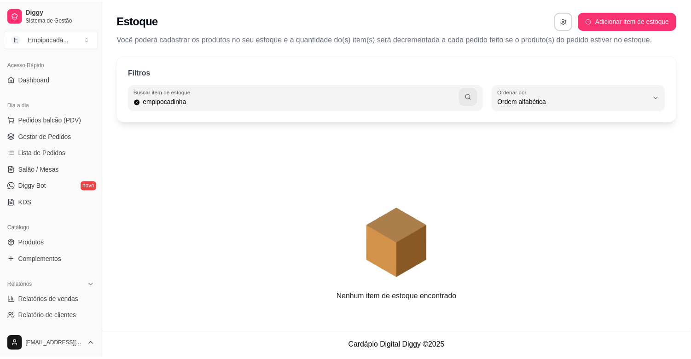
scroll to position [0, 0]
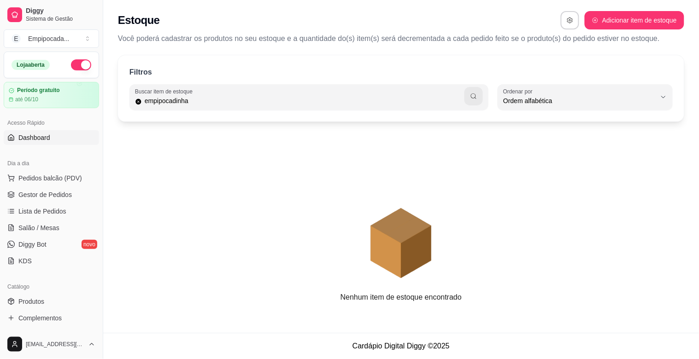
click at [52, 142] on link "Dashboard" at bounding box center [51, 137] width 95 height 15
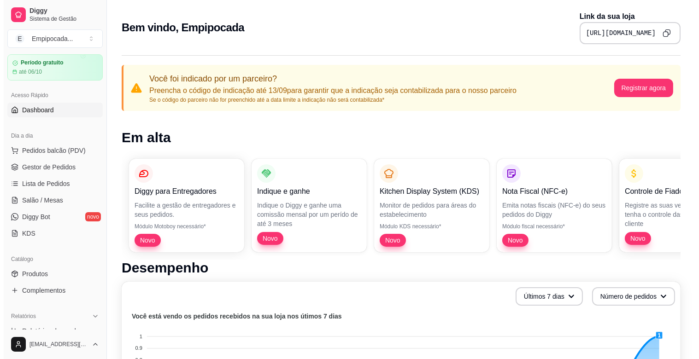
scroll to position [51, 0]
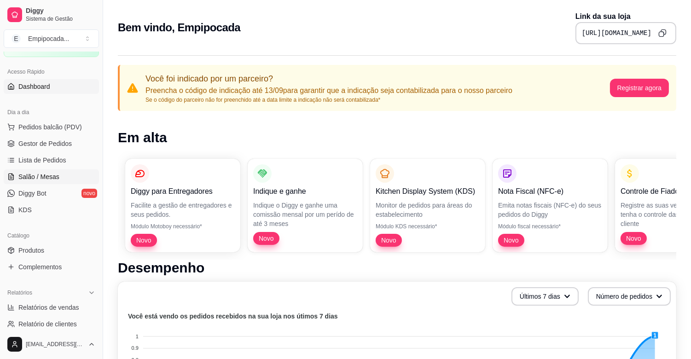
click at [53, 177] on span "Salão / Mesas" at bounding box center [38, 176] width 41 height 9
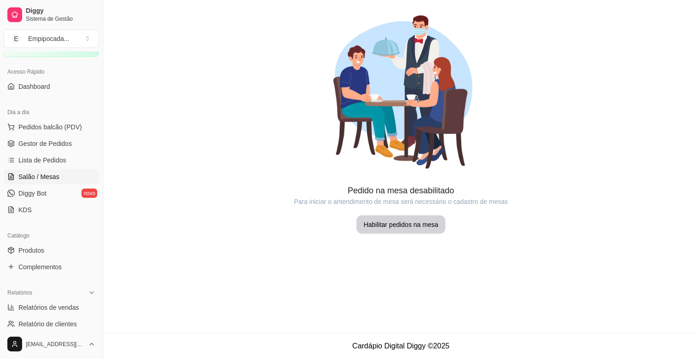
scroll to position [102, 0]
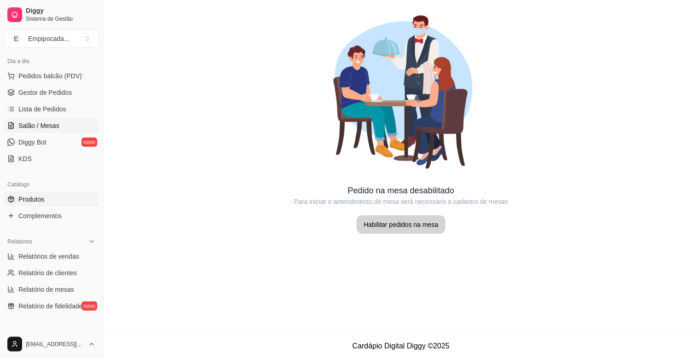
click at [49, 199] on link "Produtos" at bounding box center [51, 199] width 95 height 15
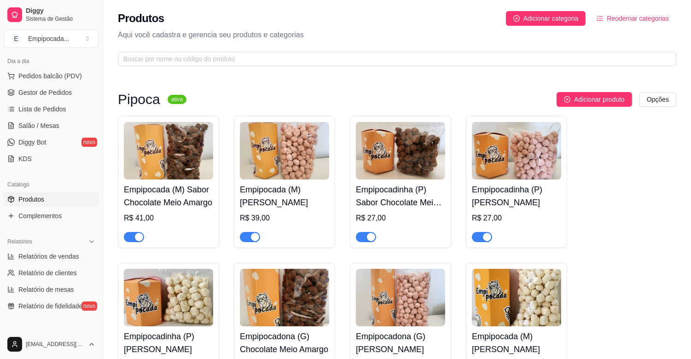
click at [476, 17] on span "Reodernar categorias" at bounding box center [638, 18] width 62 height 10
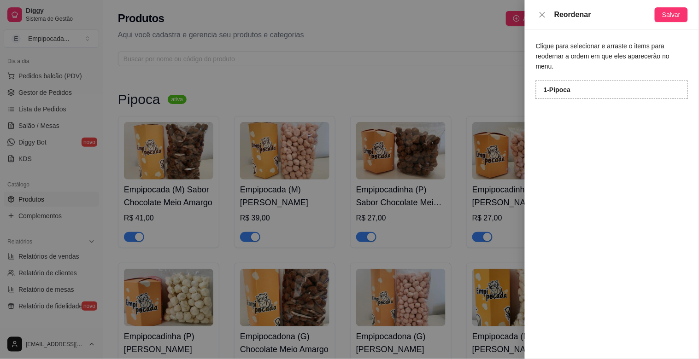
click at [476, 41] on div at bounding box center [349, 179] width 699 height 359
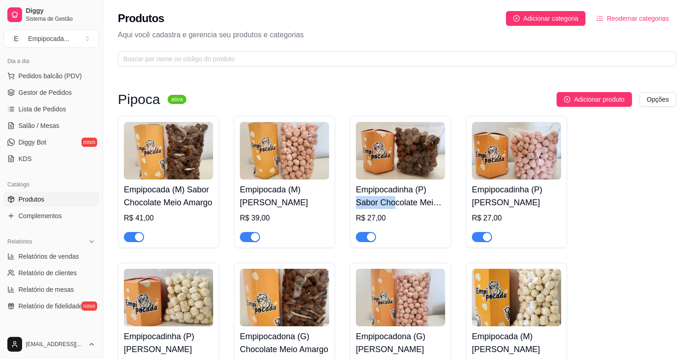
drag, startPoint x: 395, startPoint y: 205, endPoint x: 352, endPoint y: 203, distance: 42.9
click at [352, 203] on div "Empipocadinha (P) Sabor Chocolate Meio Amargo R$ 27,00" at bounding box center [400, 182] width 101 height 132
click at [476, 196] on div "Empipocada (M) Sabor Chocolate Meio Amargo R$ 41,00 Empipocada (M) Sabor Morang…" at bounding box center [397, 329] width 559 height 426
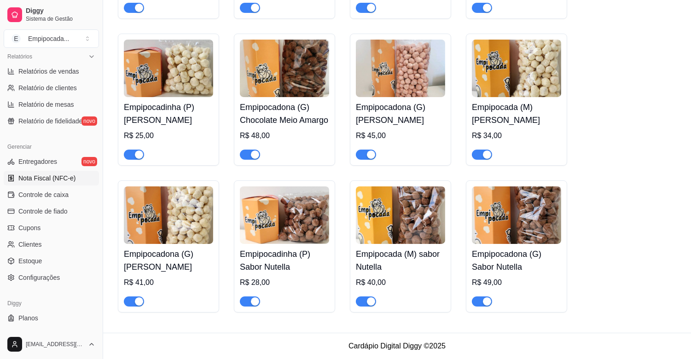
scroll to position [303, 0]
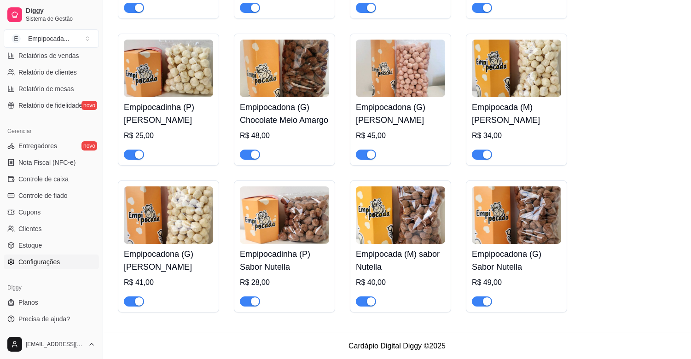
click at [45, 261] on span "Configurações" at bounding box center [38, 261] width 41 height 9
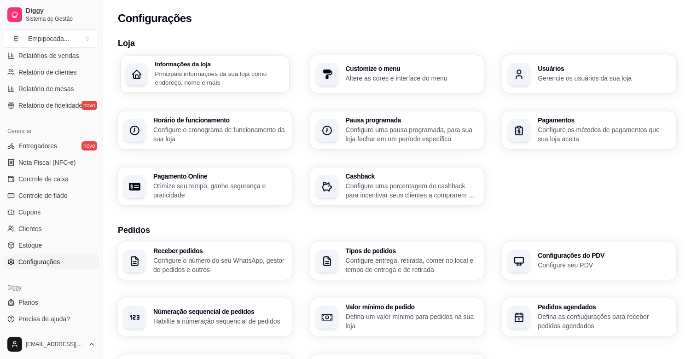
click at [228, 81] on p "Principais informações da sua loja como endereço, nome e mais" at bounding box center [219, 78] width 129 height 18
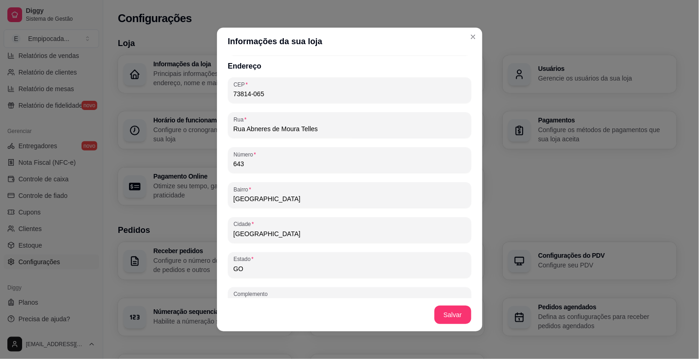
scroll to position [529, 0]
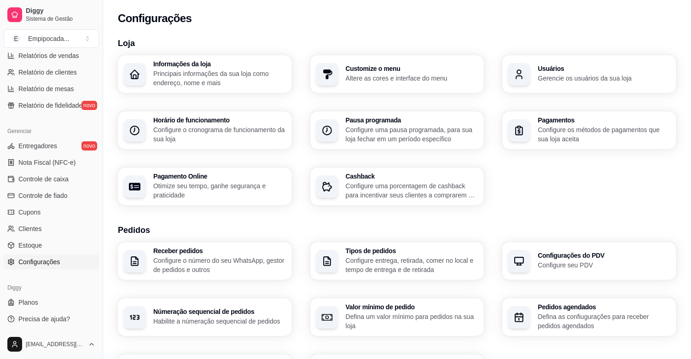
click at [388, 77] on p "Altere as cores e interface do menu" at bounding box center [412, 78] width 133 height 9
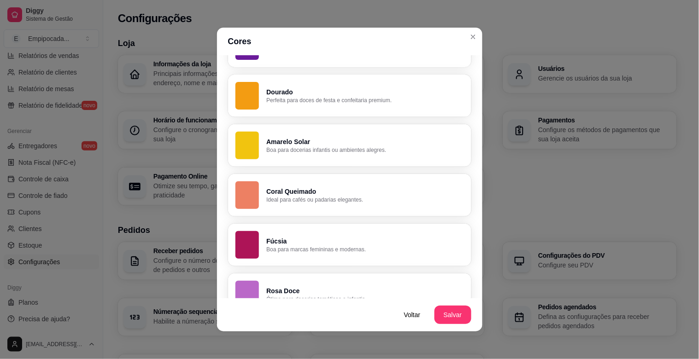
scroll to position [633, 0]
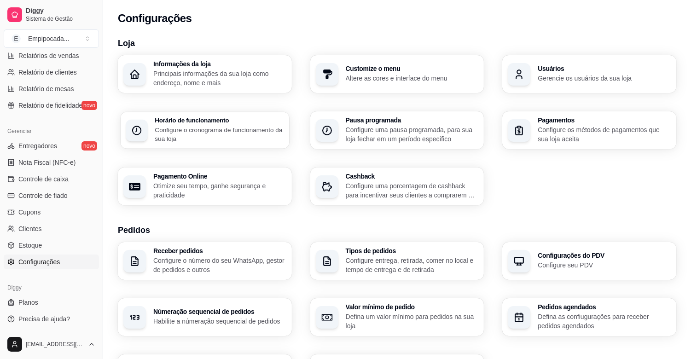
click at [251, 132] on p "Configure o cronograma de funcionamento da sua loja" at bounding box center [219, 134] width 129 height 18
click at [408, 124] on div "Pausa programada Configure uma pausa programada, para sua loja fechar em um per…" at bounding box center [412, 130] width 133 height 27
click at [476, 124] on div "Pagamentos Configure os métodos de pagamentos que sua loja aceita" at bounding box center [604, 130] width 129 height 26
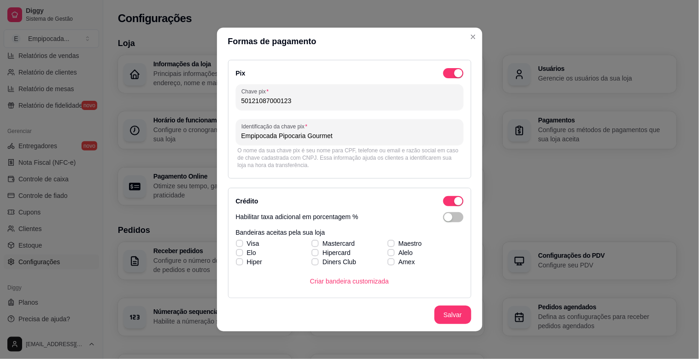
scroll to position [51, 0]
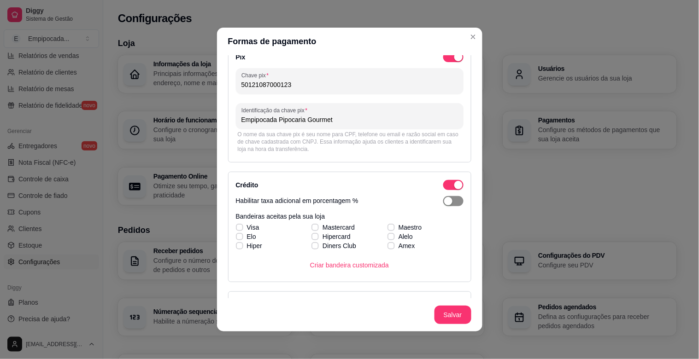
click at [443, 198] on button "button" at bounding box center [453, 201] width 20 height 10
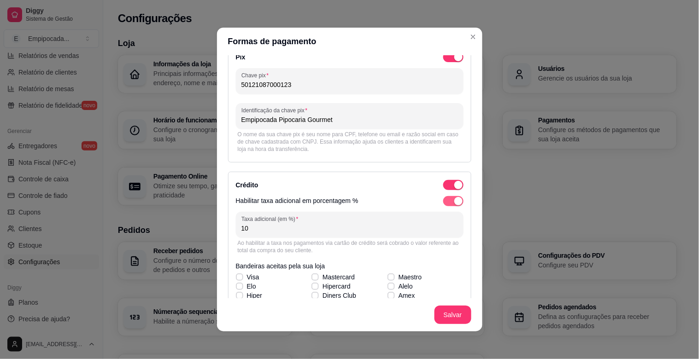
click at [454, 202] on div "button" at bounding box center [458, 201] width 8 height 8
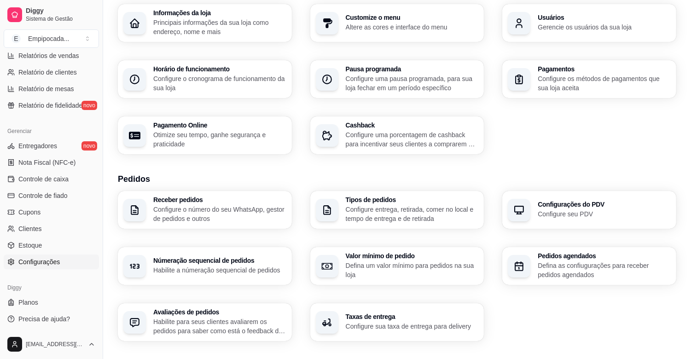
click at [379, 137] on p "Configure uma porcentagem de cashback para incentivar seus clientes a comprarem…" at bounding box center [412, 139] width 133 height 18
click at [241, 205] on p "Configure o número do seu WhatsApp, gestor de pedidos e outros" at bounding box center [219, 214] width 133 height 18
click at [366, 214] on p "Configure entrega, retirada, comer no local e tempo de entrega e de retirada" at bounding box center [412, 214] width 133 height 18
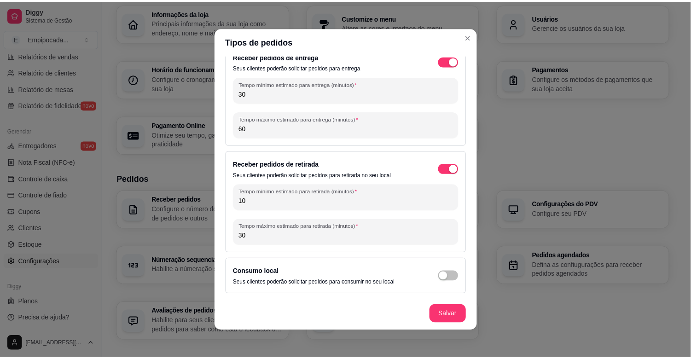
scroll to position [2, 0]
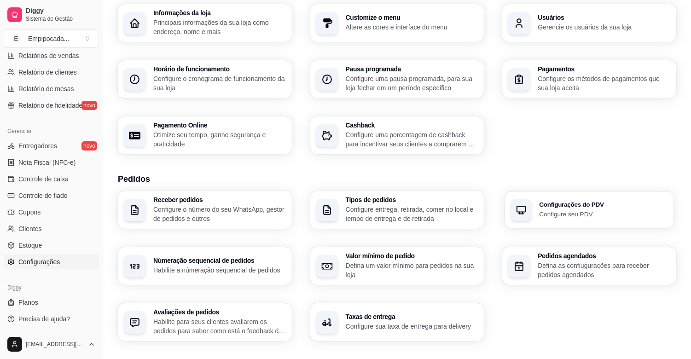
click at [476, 208] on h3 "Configurações do PDV" at bounding box center [604, 205] width 129 height 6
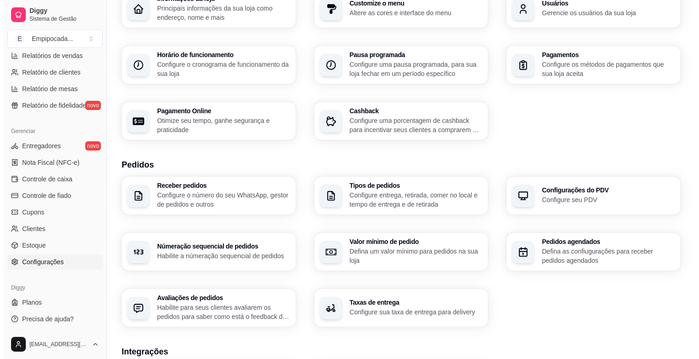
scroll to position [102, 0]
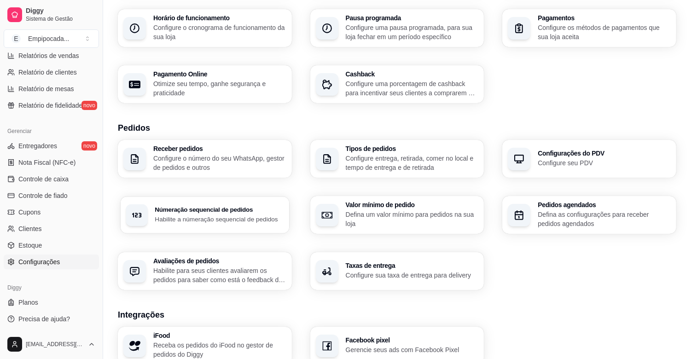
click at [246, 229] on div "Númeração sequencial de pedidos Habilite a númeração sequencial de pedidos" at bounding box center [205, 215] width 169 height 37
click at [421, 209] on div "Valor mínimo de pedido Defina um valor mínimo para pedidos na sua loja" at bounding box center [411, 215] width 129 height 26
click at [476, 218] on p "Defina as confiugurações para receber pedidos agendados" at bounding box center [604, 219] width 129 height 18
click at [268, 261] on h3 "Avaliações de pedidos" at bounding box center [219, 261] width 129 height 6
click at [380, 272] on p "Configure sua taxa de entrega para delivery" at bounding box center [411, 275] width 129 height 9
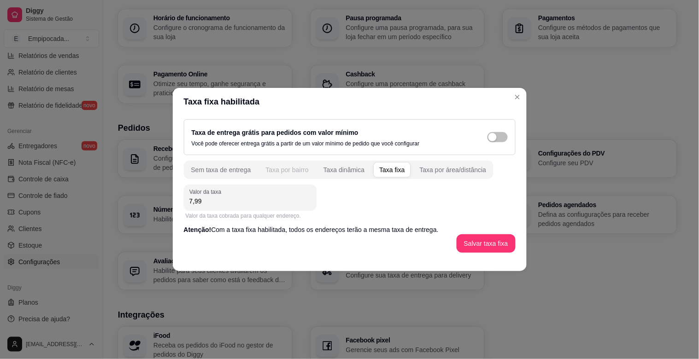
click at [306, 173] on div "Taxa por bairro" at bounding box center [286, 169] width 43 height 9
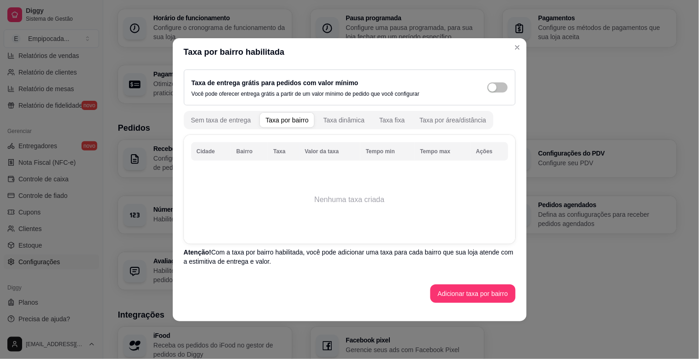
click at [313, 192] on td "Nenhuma taxa criada" at bounding box center [349, 200] width 317 height 74
click at [243, 148] on th "Bairro" at bounding box center [249, 151] width 37 height 18
click at [347, 126] on button "Taxa dinâmica" at bounding box center [344, 120] width 53 height 15
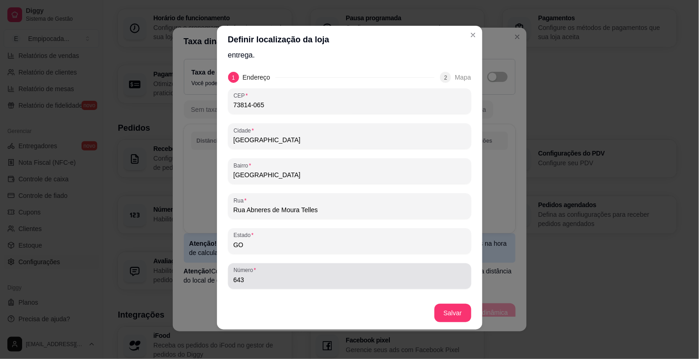
scroll to position [0, 0]
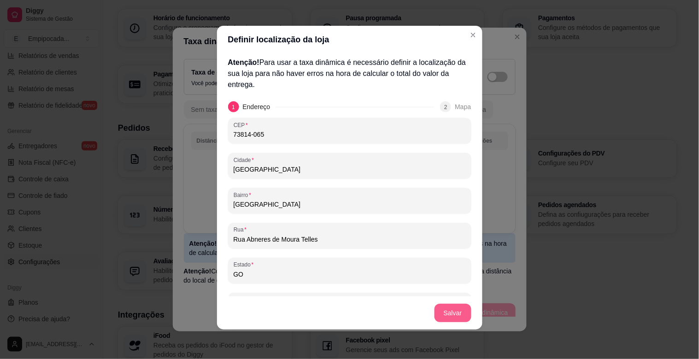
click at [455, 306] on button "Salvar" at bounding box center [452, 313] width 37 height 18
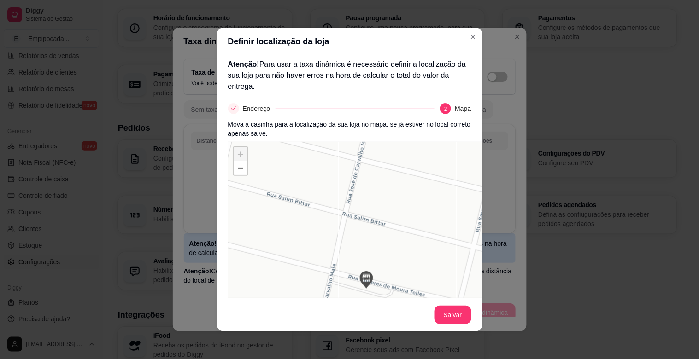
scroll to position [86, 0]
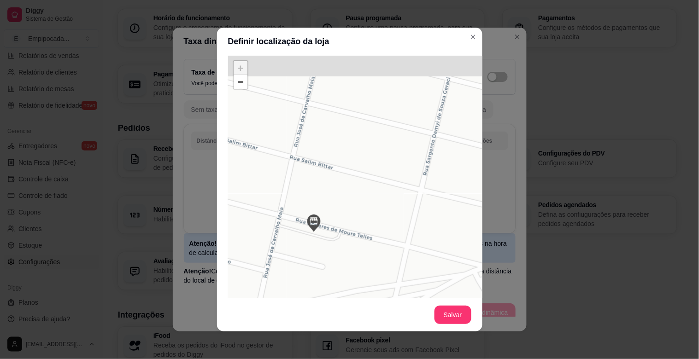
drag, startPoint x: 412, startPoint y: 250, endPoint x: 367, endPoint y: 289, distance: 60.0
click at [367, 289] on div "+ − Leaflet | © OSM & CartoDB" at bounding box center [366, 194] width 276 height 276
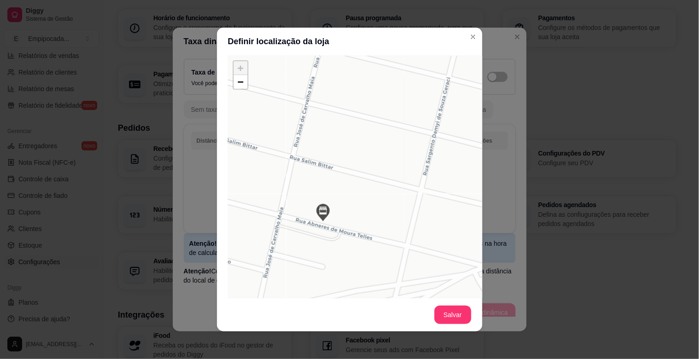
drag, startPoint x: 311, startPoint y: 221, endPoint x: 320, endPoint y: 210, distance: 14.0
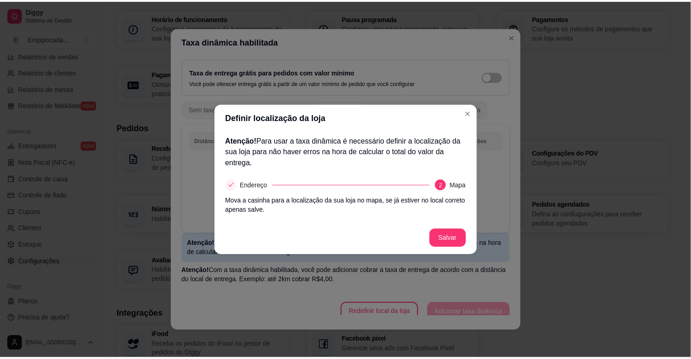
scroll to position [0, 0]
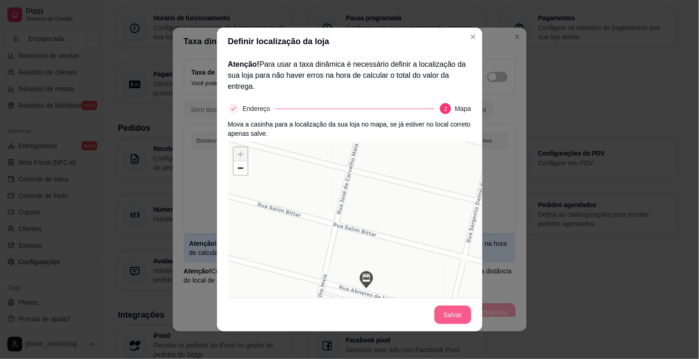
click at [446, 306] on button "Salvar" at bounding box center [452, 315] width 37 height 18
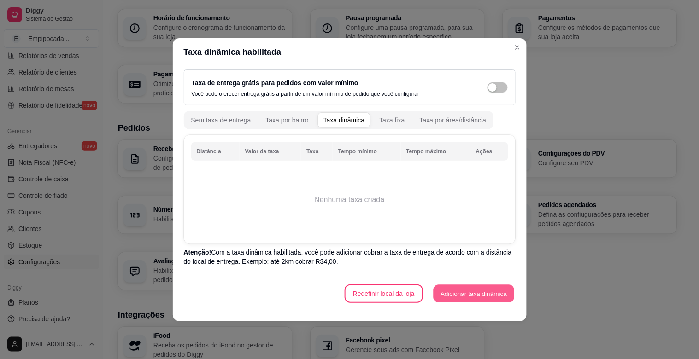
click at [434, 293] on button "Adicionar taxa dinâmica" at bounding box center [473, 294] width 81 height 18
click at [385, 119] on div "Taxa fixa" at bounding box center [391, 120] width 25 height 9
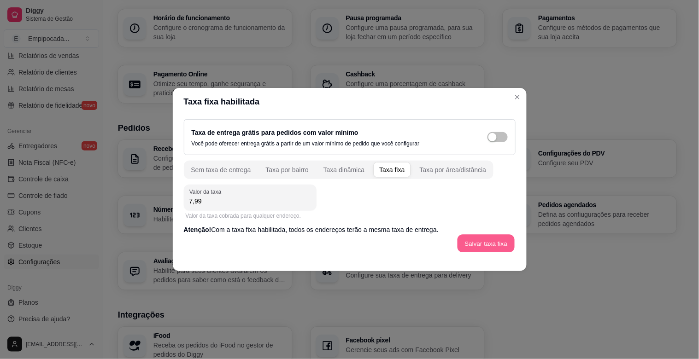
click at [467, 250] on button "Salvar taxa fixa" at bounding box center [485, 244] width 57 height 18
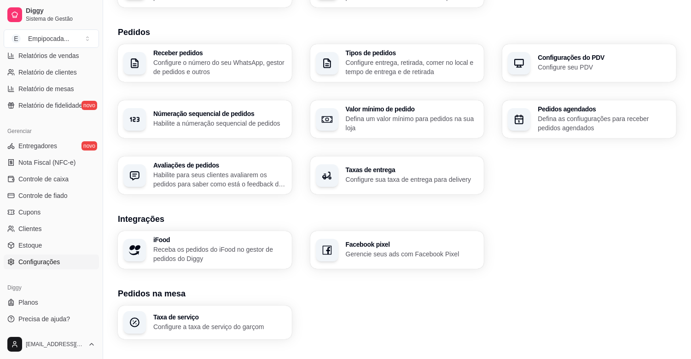
scroll to position [204, 0]
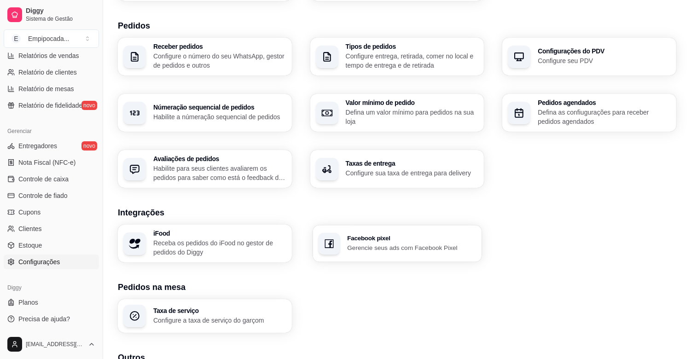
click at [369, 243] on p "Gerencie seus ads com Facebook Pixel" at bounding box center [411, 247] width 129 height 9
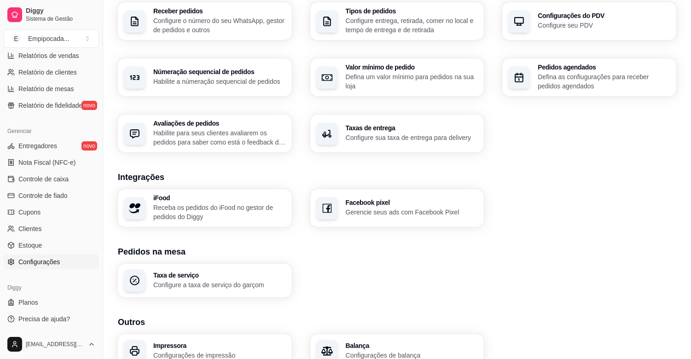
scroll to position [286, 0]
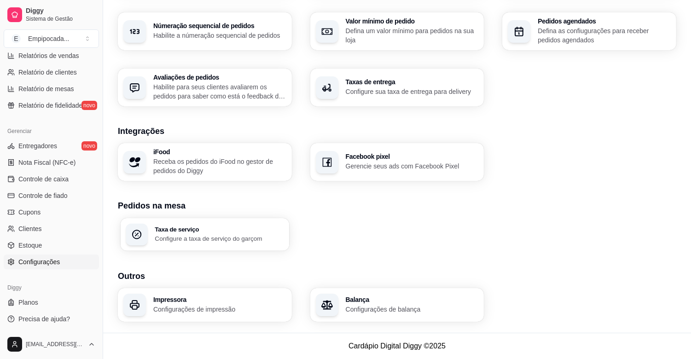
click at [236, 228] on h3 "Taxa de serviço" at bounding box center [219, 229] width 129 height 6
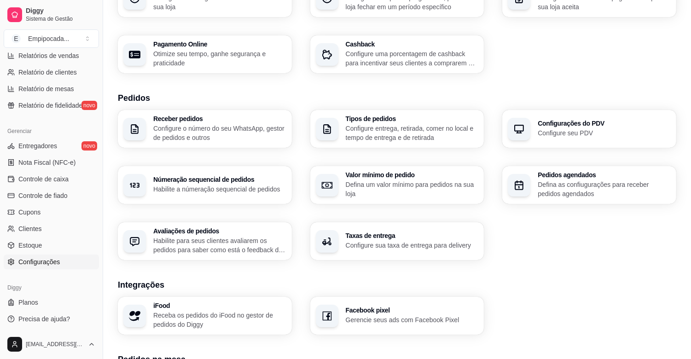
scroll to position [252, 0]
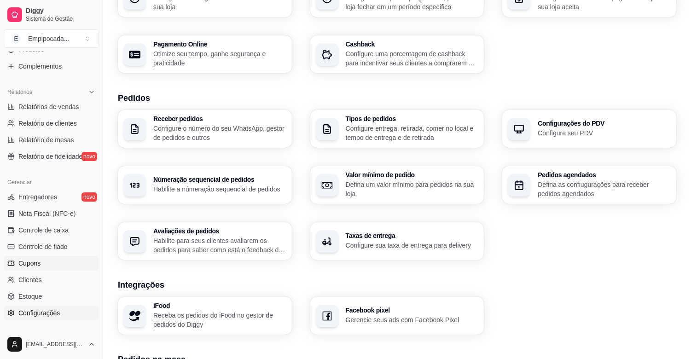
click at [45, 265] on link "Cupons" at bounding box center [51, 263] width 95 height 15
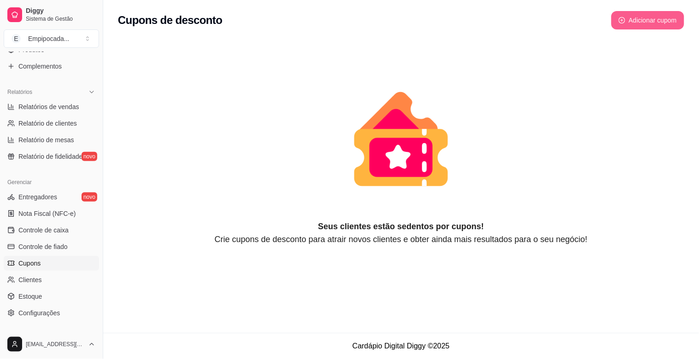
click at [476, 19] on button "Adicionar cupom" at bounding box center [647, 20] width 73 height 18
select select "FIXED_VALUE"
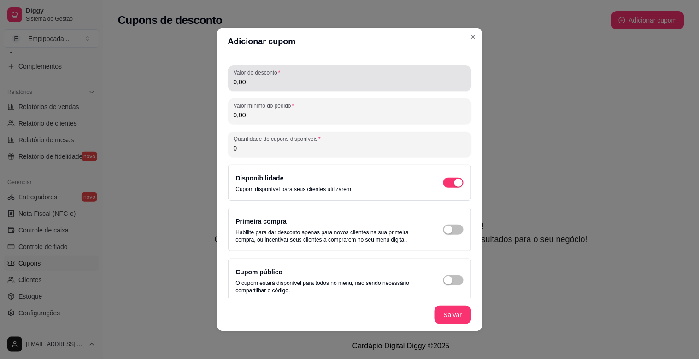
scroll to position [79, 0]
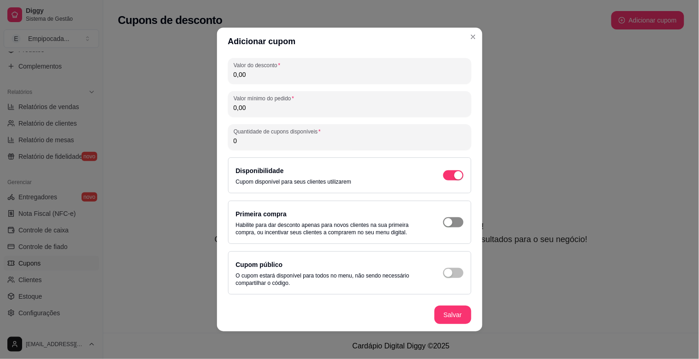
click at [444, 224] on div "button" at bounding box center [448, 222] width 8 height 8
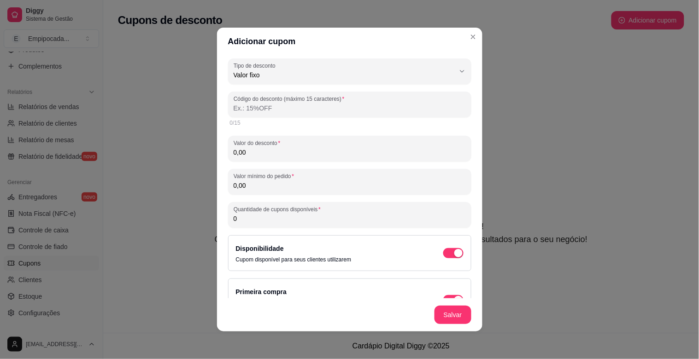
scroll to position [0, 0]
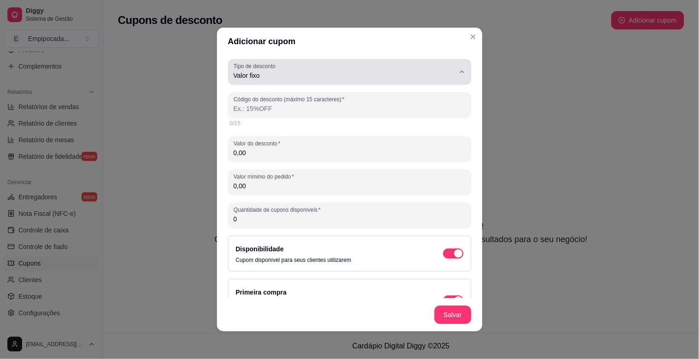
click at [265, 80] on span "Valor fixo" at bounding box center [343, 75] width 221 height 9
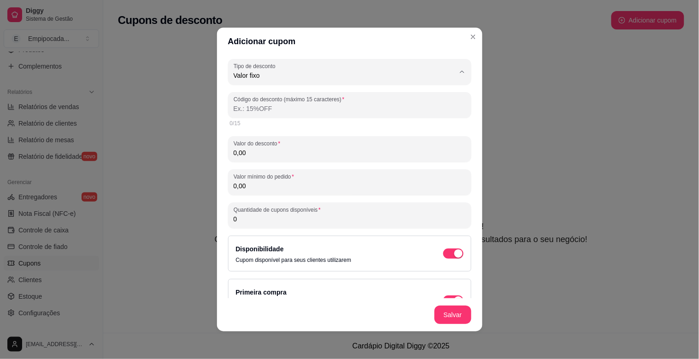
click at [288, 118] on li "Porcentagem" at bounding box center [341, 112] width 219 height 14
type input "PERCENTAGE"
select select "PERCENTAGE"
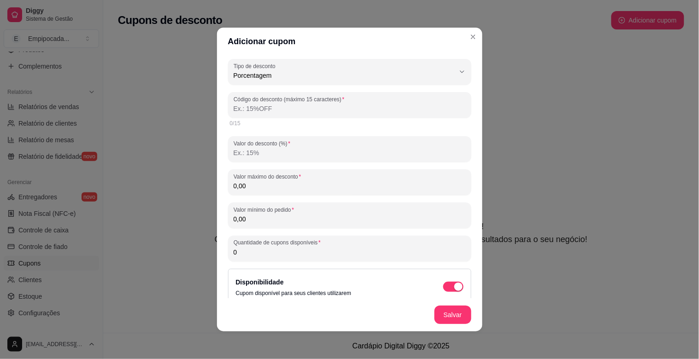
click at [275, 157] on input "Valor do desconto (%)" at bounding box center [349, 152] width 232 height 9
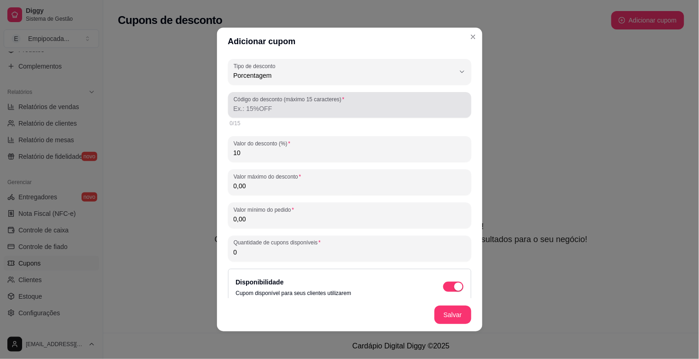
type input "10"
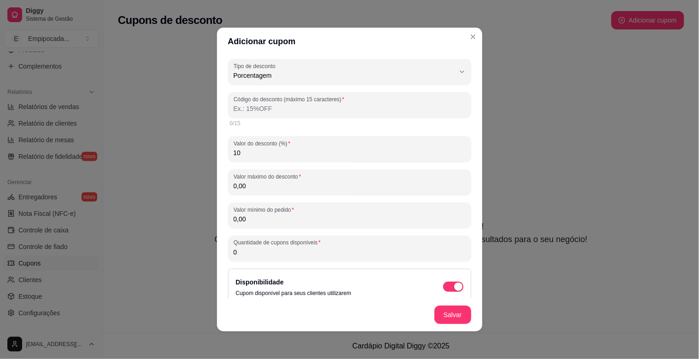
click at [243, 108] on input "Código do desconto (máximo 15 caracteres)" at bounding box center [349, 108] width 232 height 9
type input "1"
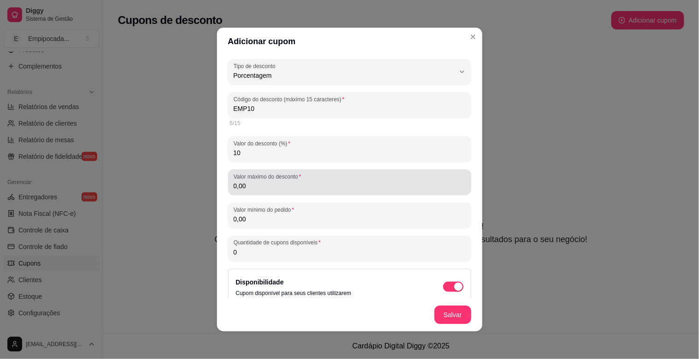
scroll to position [51, 0]
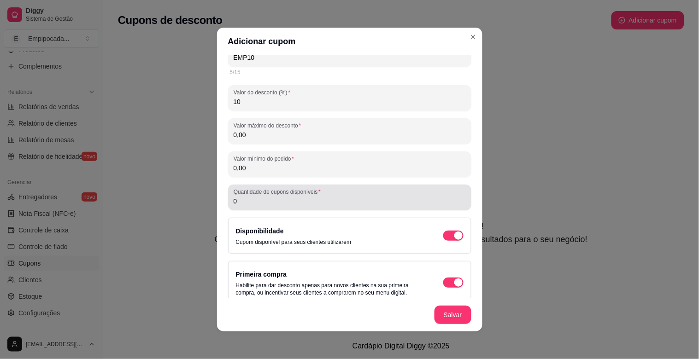
type input "EMP10"
click at [236, 203] on input "0" at bounding box center [349, 201] width 232 height 9
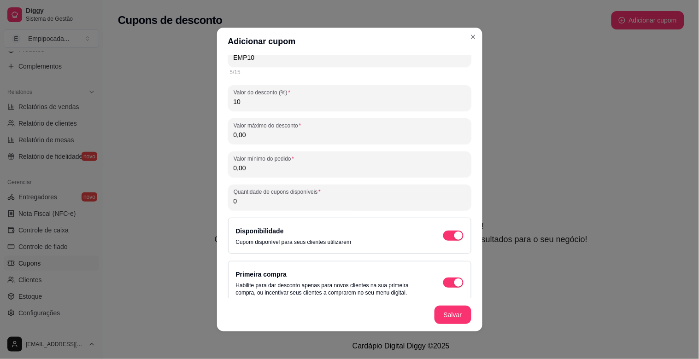
click at [236, 203] on input "0" at bounding box center [349, 201] width 232 height 9
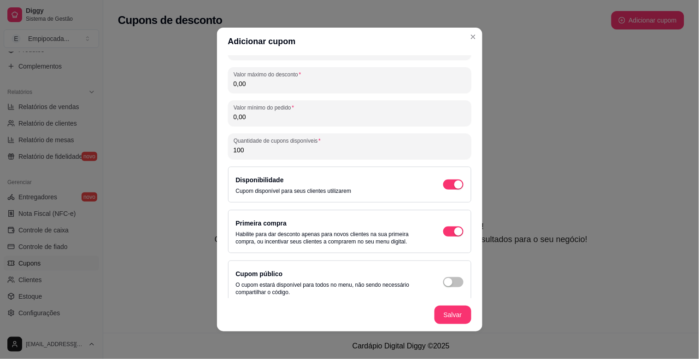
scroll to position [111, 0]
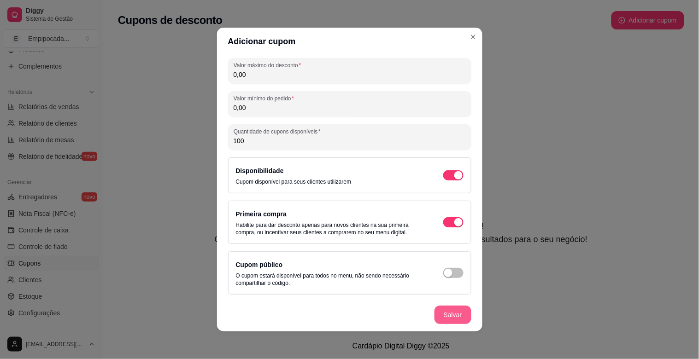
type input "100"
click at [438, 306] on button "Salvar" at bounding box center [452, 315] width 37 height 18
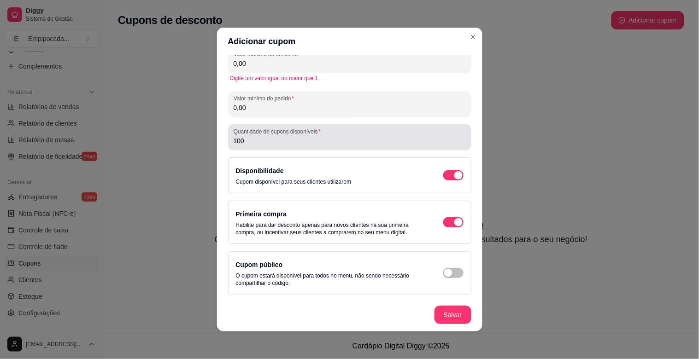
scroll to position [0, 0]
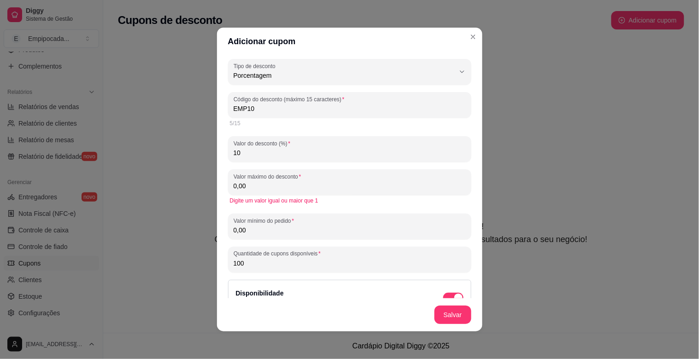
click at [270, 197] on div "Digite um valor igual ou maior que 1" at bounding box center [349, 200] width 239 height 7
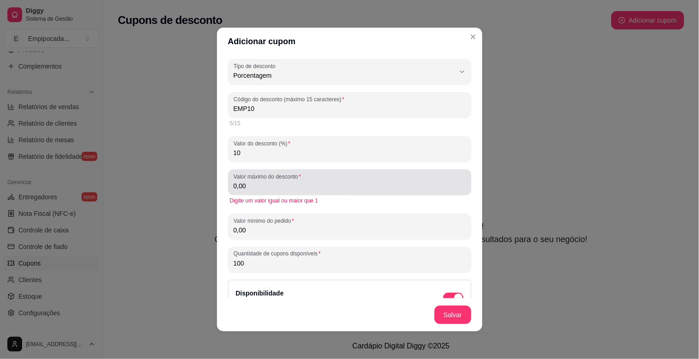
click at [264, 192] on div "Valor máximo do desconto 0,00" at bounding box center [349, 182] width 243 height 26
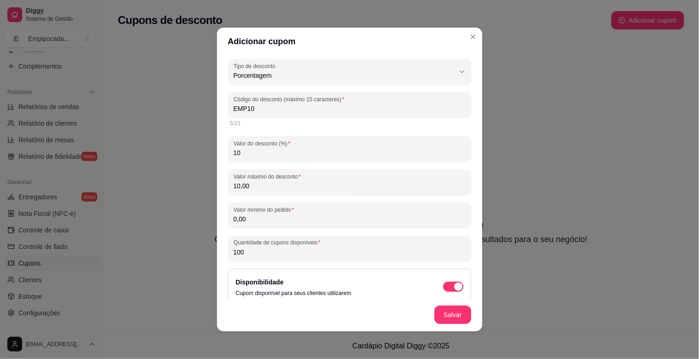
type input "10,00"
click at [220, 232] on div "PERCENTAGE Tipo de desconto Valor fixo Porcentagem Frete grátis Tipo de descont…" at bounding box center [349, 176] width 265 height 243
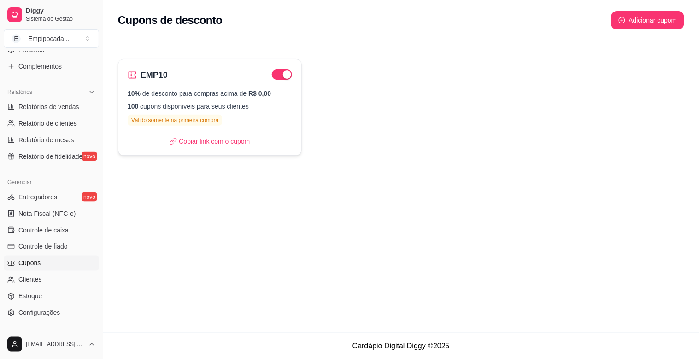
click at [164, 114] on div "10% de desconto para compras acima de R$ 0,00 100 cupons disponíveis para seus …" at bounding box center [210, 107] width 164 height 37
select select "PERCENTAGE"
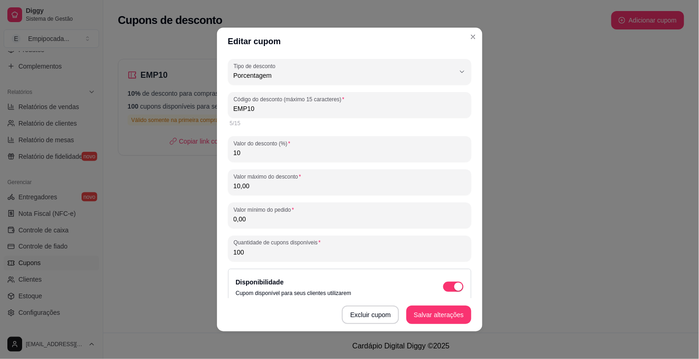
drag, startPoint x: 235, startPoint y: 190, endPoint x: 225, endPoint y: 185, distance: 11.3
click at [228, 185] on div "Valor máximo do desconto 10,00" at bounding box center [349, 182] width 243 height 26
type input "15,00"
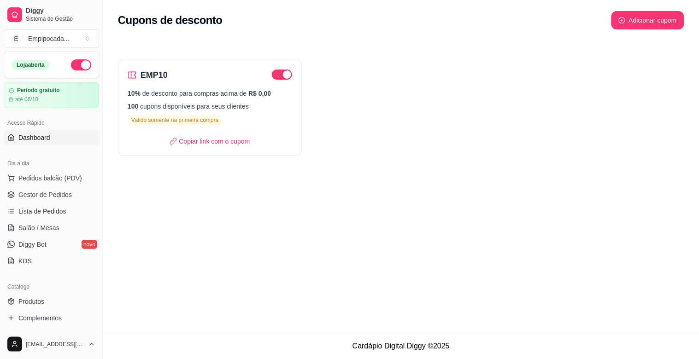
click at [33, 138] on span "Dashboard" at bounding box center [34, 137] width 32 height 9
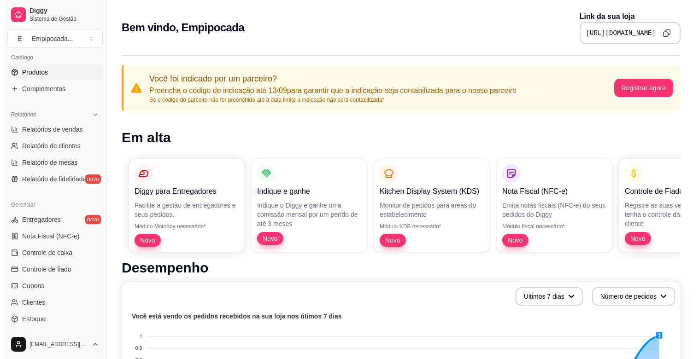
scroll to position [256, 0]
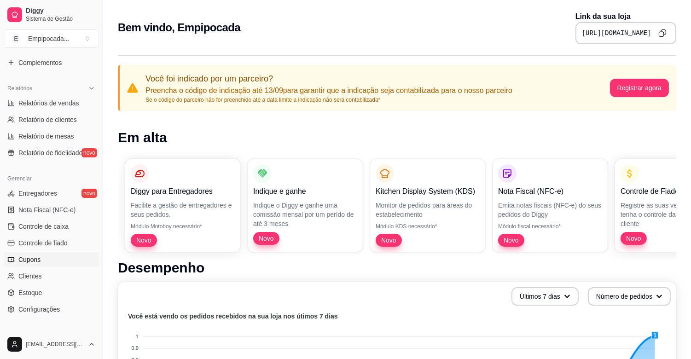
click at [35, 256] on span "Cupons" at bounding box center [29, 259] width 22 height 9
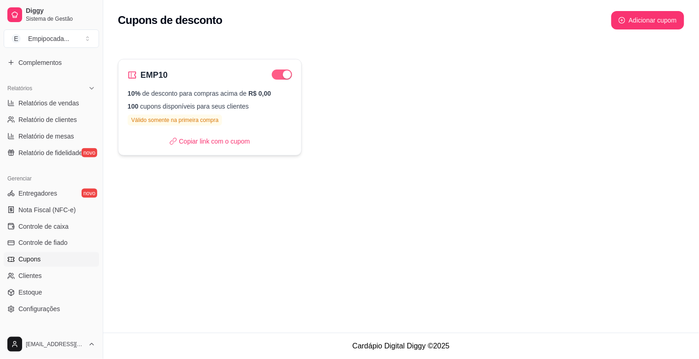
click at [286, 74] on div "button" at bounding box center [287, 74] width 8 height 8
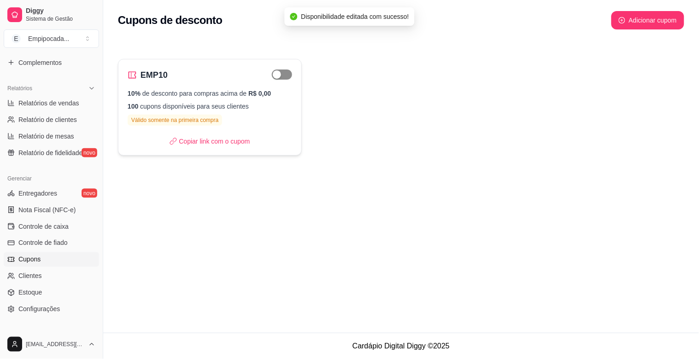
click at [280, 72] on div "button" at bounding box center [277, 74] width 8 height 8
click at [200, 99] on div "10% de desconto para compras acima de R$ 0,00 100 cupons disponíveis para seus …" at bounding box center [210, 107] width 164 height 37
select select "PERCENTAGE"
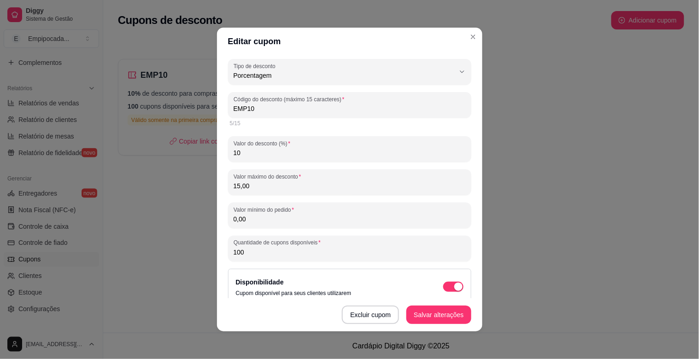
click at [265, 155] on input "10" at bounding box center [349, 152] width 232 height 9
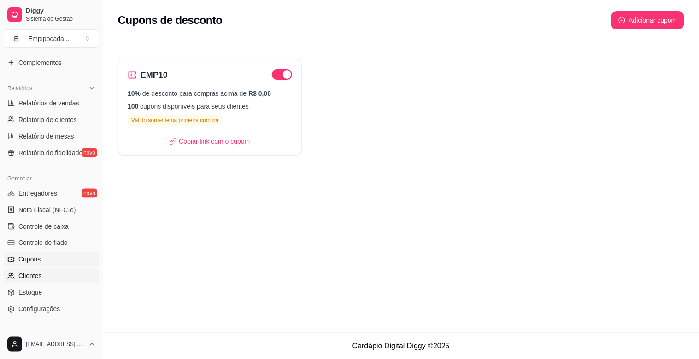
click at [67, 279] on link "Clientes" at bounding box center [51, 276] width 95 height 15
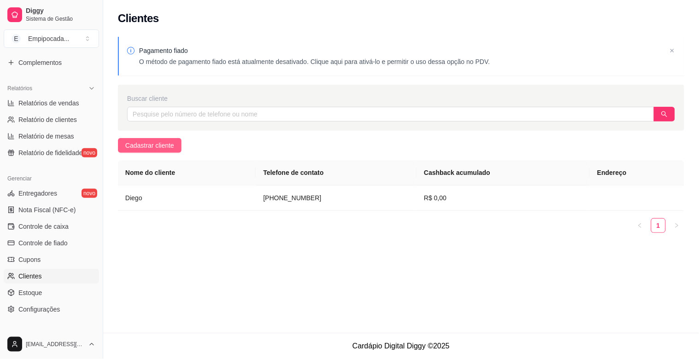
click at [163, 150] on span "Cadastrar cliente" at bounding box center [149, 145] width 49 height 10
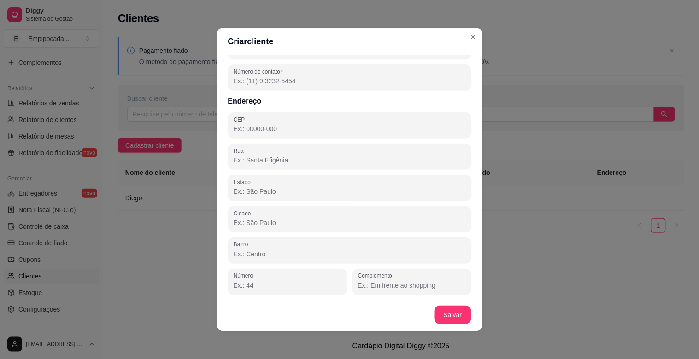
scroll to position [2, 0]
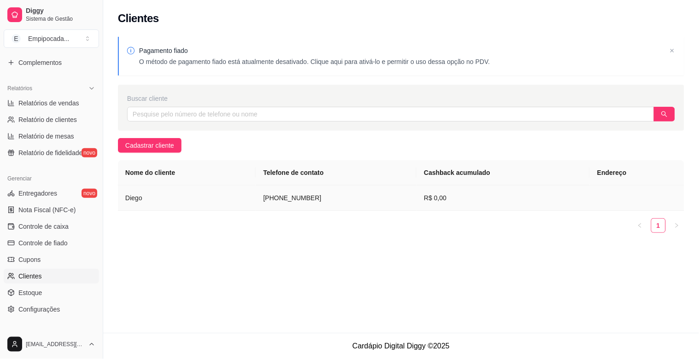
click at [281, 205] on td "(61) 9 9408-8085" at bounding box center [336, 198] width 161 height 25
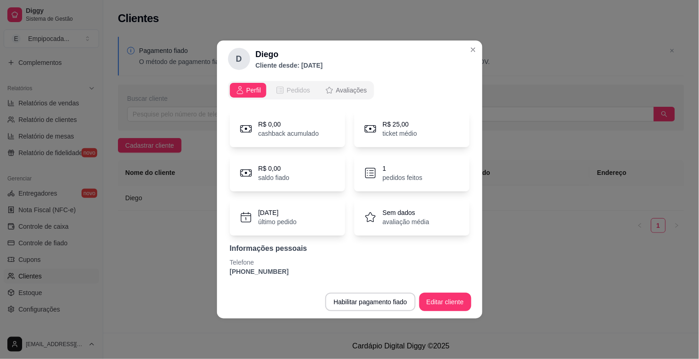
click at [295, 88] on span "Pedidos" at bounding box center [297, 90] width 23 height 9
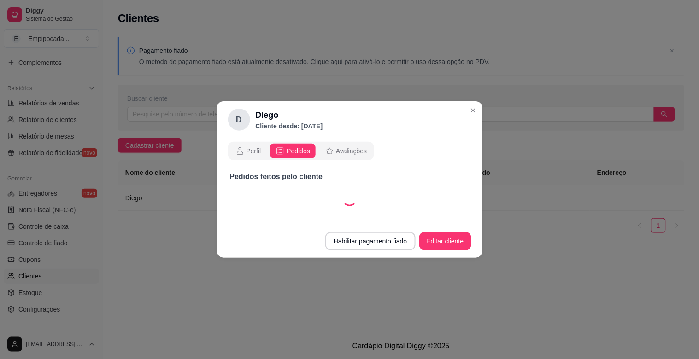
select select "30"
select select "ALL"
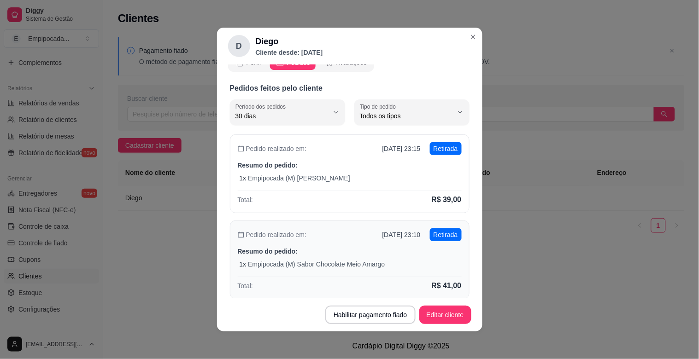
scroll to position [0, 0]
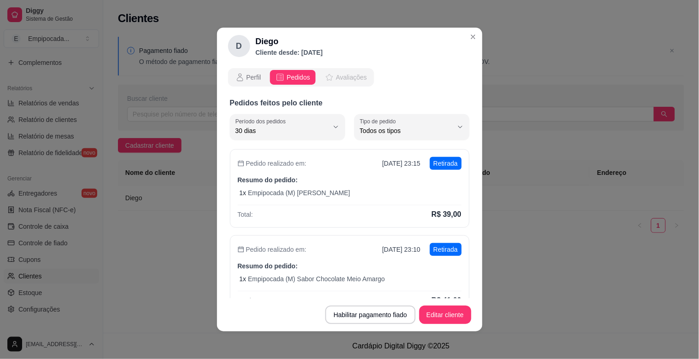
click at [333, 83] on button "Avaliações" at bounding box center [345, 77] width 53 height 15
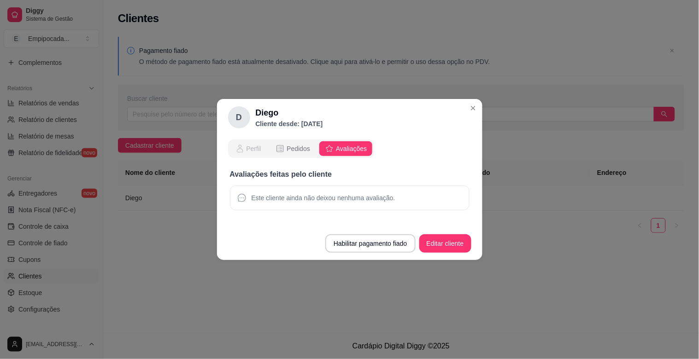
click at [255, 146] on span "Perfil" at bounding box center [253, 148] width 15 height 9
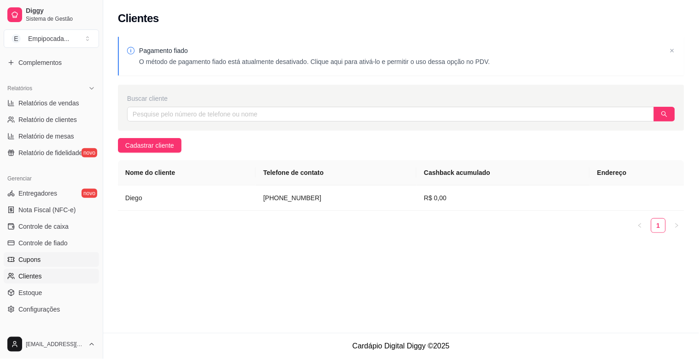
click at [57, 256] on link "Cupons" at bounding box center [51, 259] width 95 height 15
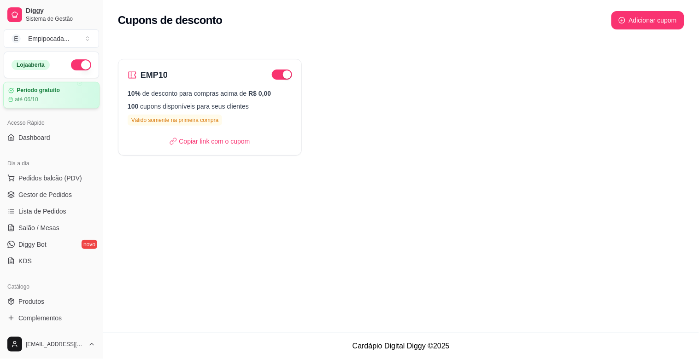
click at [43, 85] on div "Período gratuito até 06/10" at bounding box center [51, 95] width 96 height 27
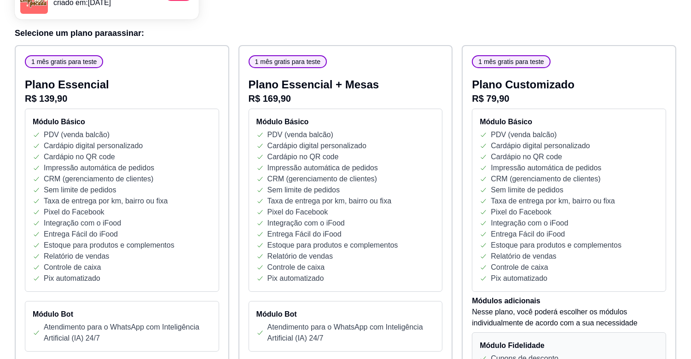
scroll to position [82, 0]
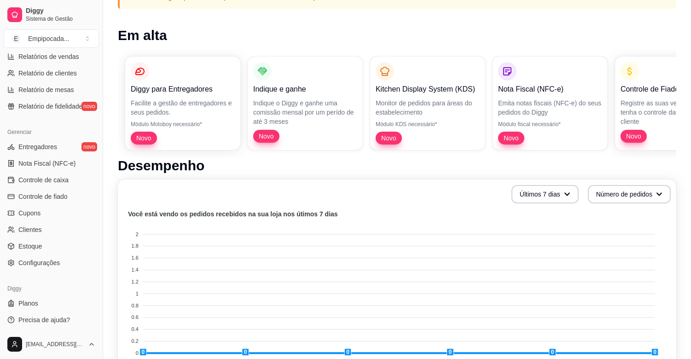
scroll to position [303, 0]
click at [47, 210] on link "Cupons" at bounding box center [51, 212] width 95 height 15
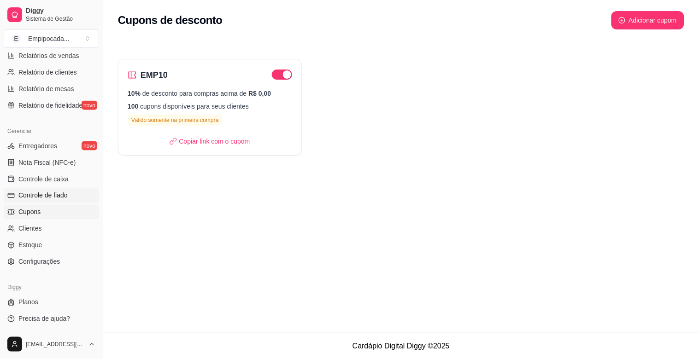
click at [54, 197] on span "Controle de fiado" at bounding box center [42, 195] width 49 height 9
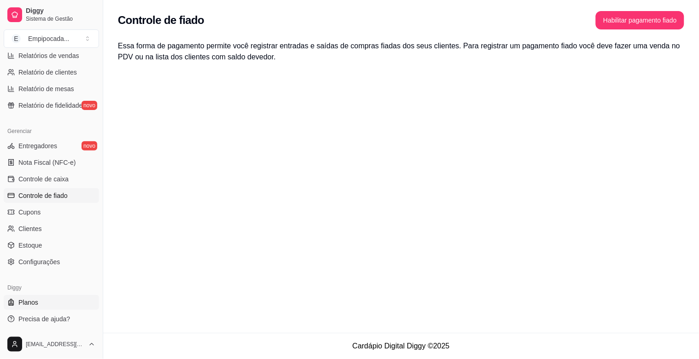
click at [71, 308] on link "Planos" at bounding box center [51, 302] width 95 height 15
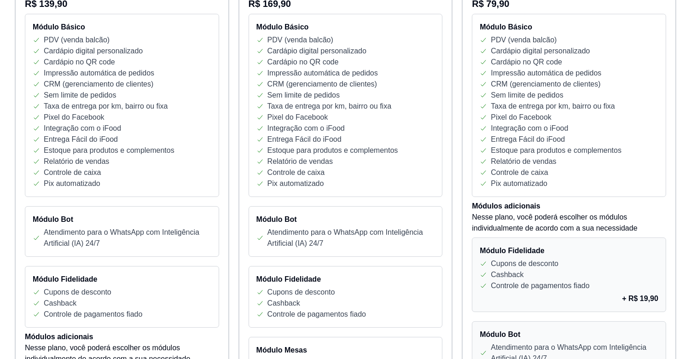
scroll to position [256, 0]
